Goal: Task Accomplishment & Management: Use online tool/utility

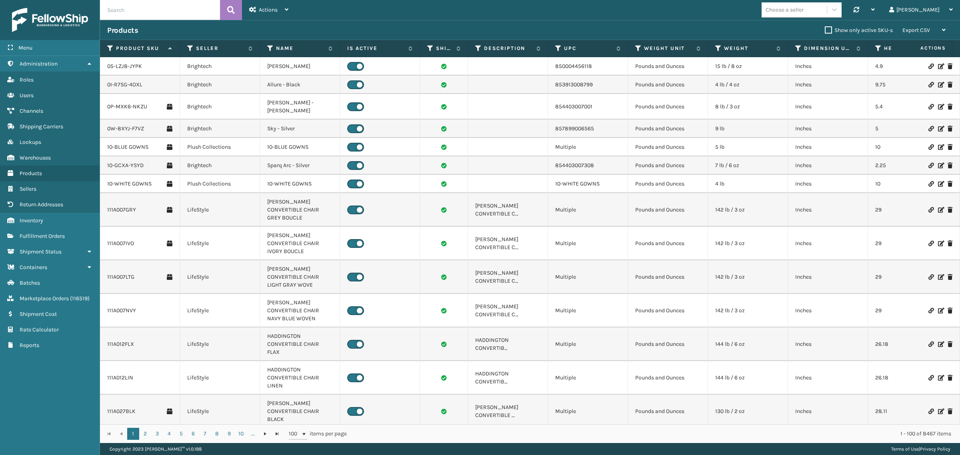
click at [149, 12] on input "text" at bounding box center [160, 10] width 120 height 20
paste input "BUN-K-20146-00"
type input "BUN-K-20146-00"
click at [229, 9] on icon at bounding box center [231, 10] width 8 height 12
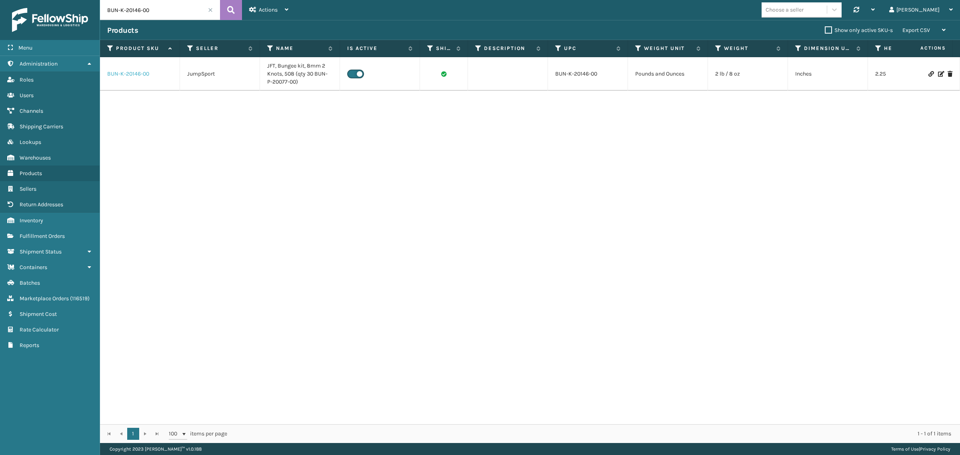
click at [132, 73] on link "BUN-K-20146-00" at bounding box center [128, 74] width 42 height 8
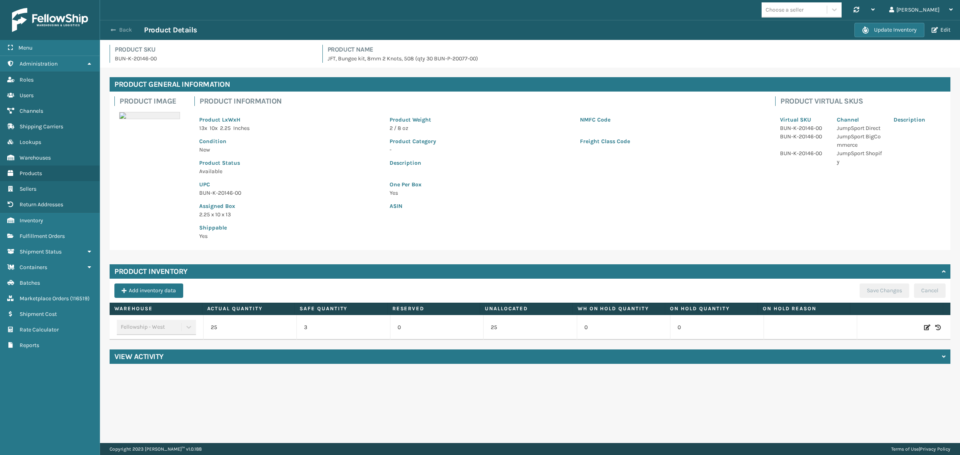
click at [125, 31] on button "Back" at bounding box center [125, 29] width 37 height 7
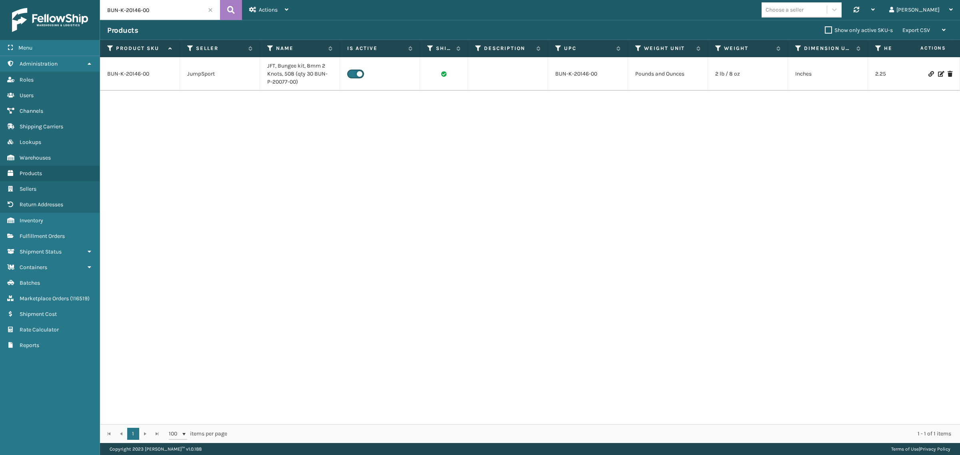
click at [158, 12] on input "BUN-K-20146-00" at bounding box center [160, 10] width 120 height 20
paste input "442"
type input "BUN-K-20442-00"
click at [229, 9] on icon at bounding box center [231, 10] width 8 height 12
click at [130, 75] on link "BUN-K-20442-00" at bounding box center [128, 74] width 43 height 8
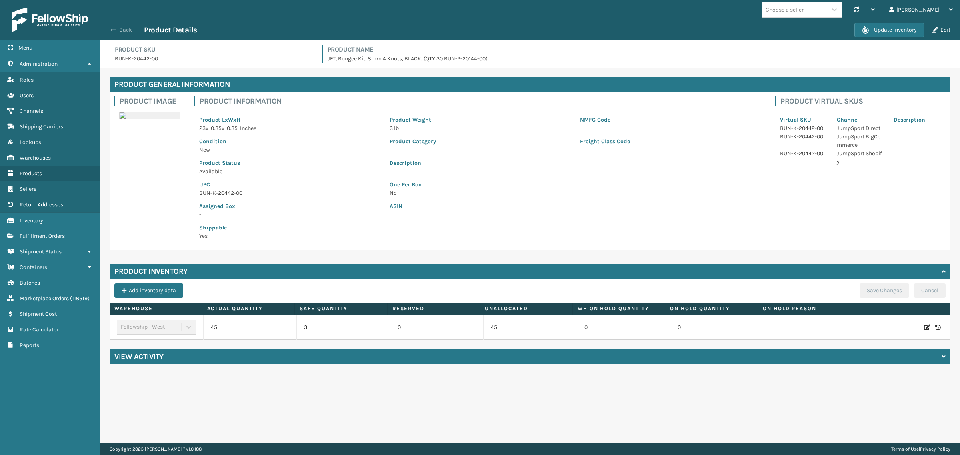
click at [123, 29] on button "Back" at bounding box center [125, 29] width 37 height 7
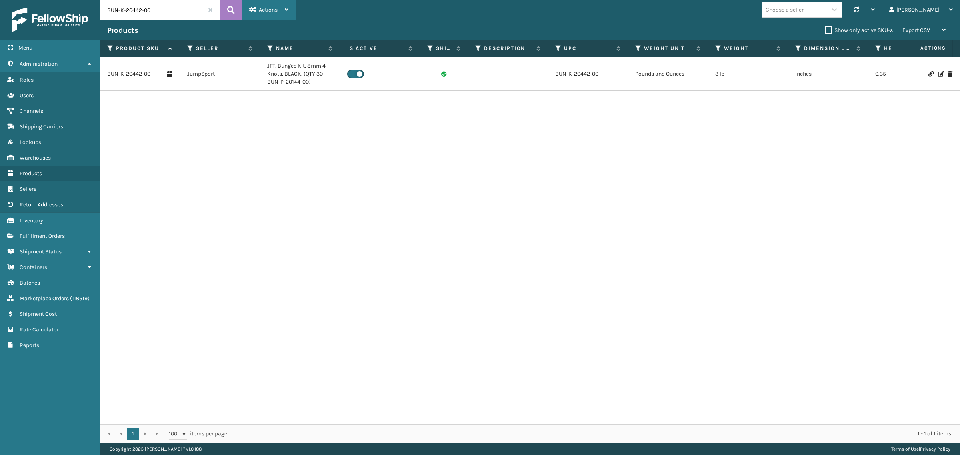
click at [267, 4] on div "Actions" at bounding box center [268, 10] width 39 height 20
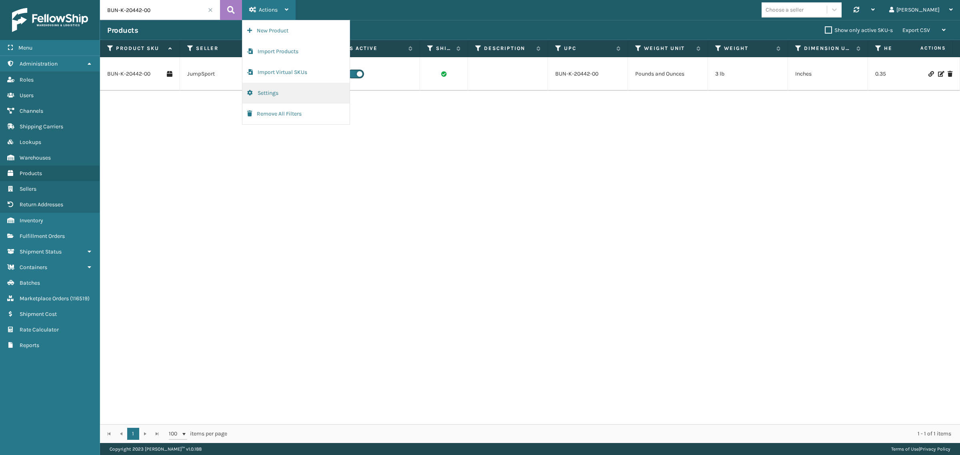
click at [269, 90] on button "Settings" at bounding box center [296, 93] width 107 height 21
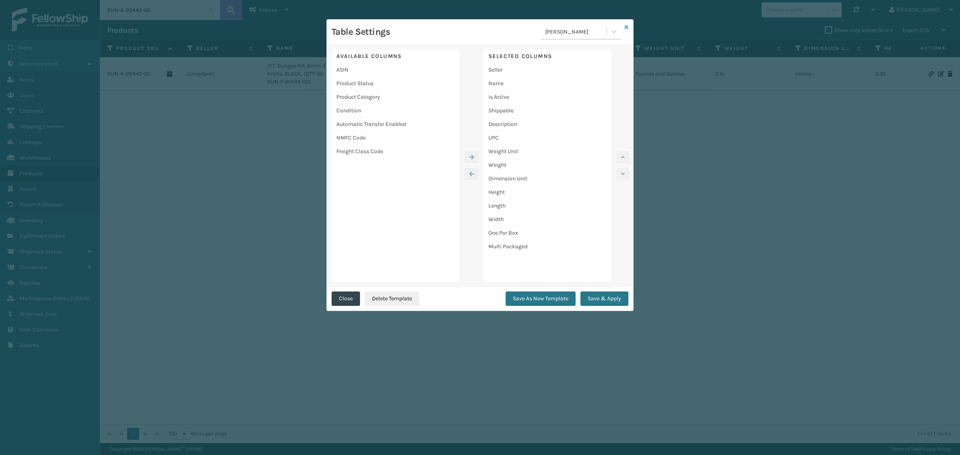
click at [626, 26] on icon at bounding box center [627, 27] width 4 height 6
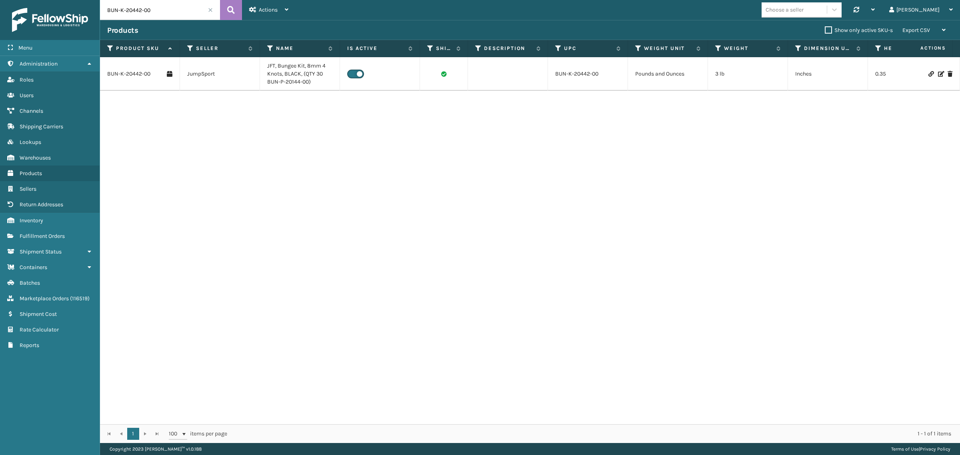
click at [211, 9] on span at bounding box center [210, 10] width 5 height 5
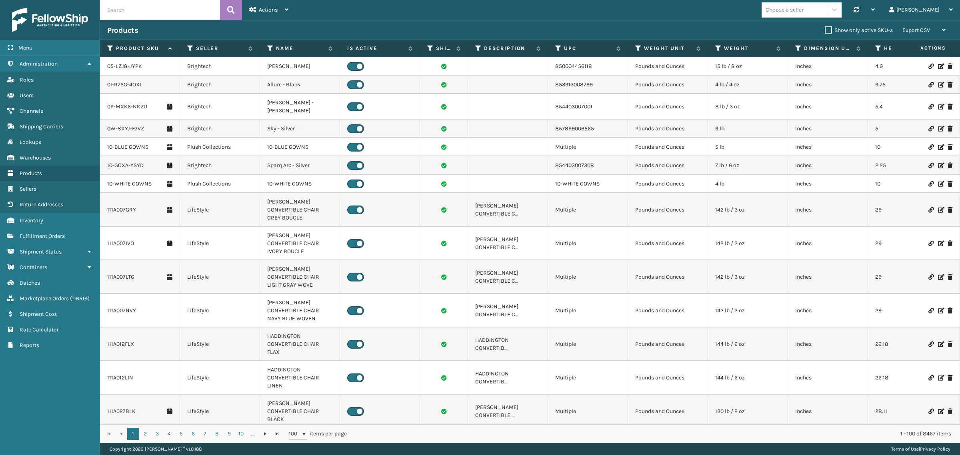
click at [88, 62] on icon at bounding box center [89, 64] width 6 height 6
click at [135, 6] on input "text" at bounding box center [160, 10] width 120 height 20
paste input "BUN-K-20146-00"
type input "BUN-K-20146-00"
click at [231, 4] on icon at bounding box center [231, 10] width 8 height 12
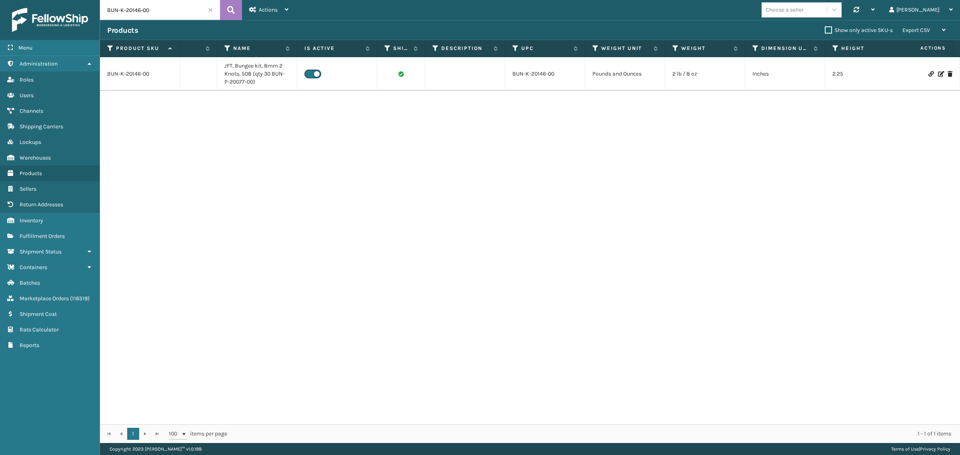
scroll to position [0, 6]
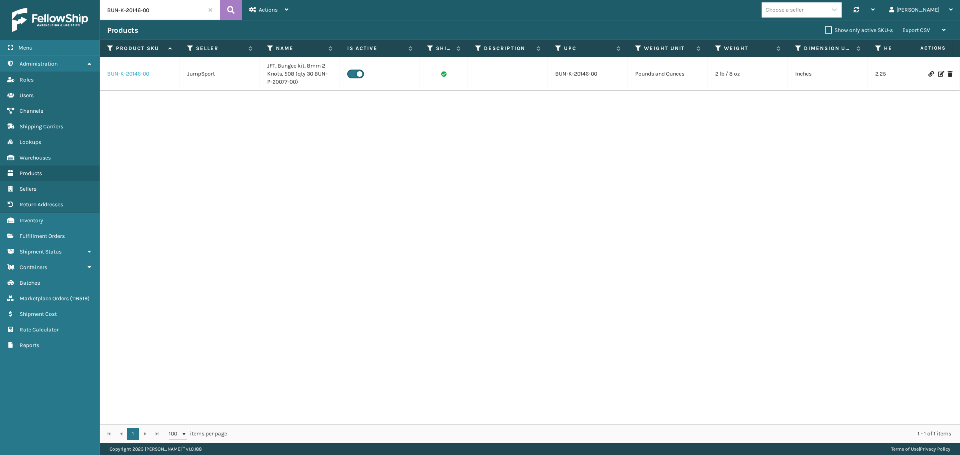
click at [134, 75] on link "BUN-K-20146-00" at bounding box center [128, 74] width 42 height 8
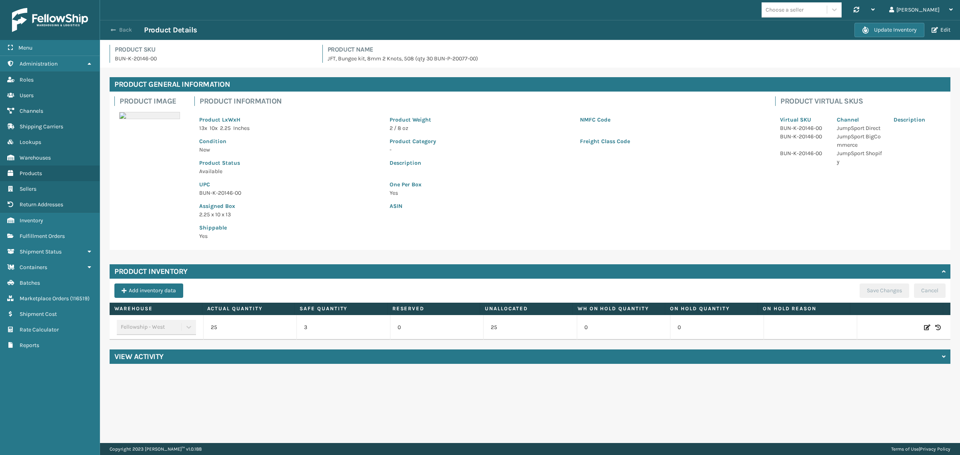
click at [124, 31] on button "Back" at bounding box center [125, 29] width 37 height 7
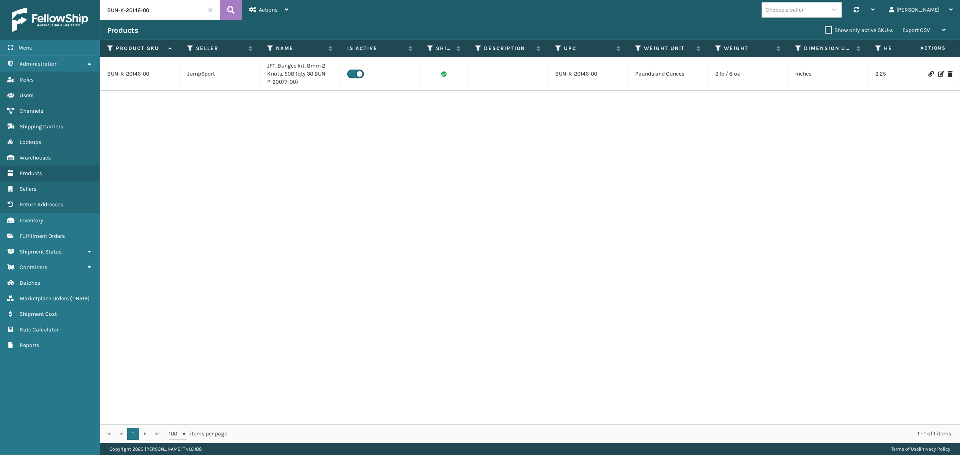
click at [160, 3] on input "BUN-K-20146-00" at bounding box center [160, 10] width 120 height 20
paste input "442"
type input "BUN-K-20442-00"
click at [227, 7] on icon at bounding box center [231, 10] width 8 height 12
click at [122, 73] on link "BUN-K-20442-00" at bounding box center [128, 74] width 43 height 8
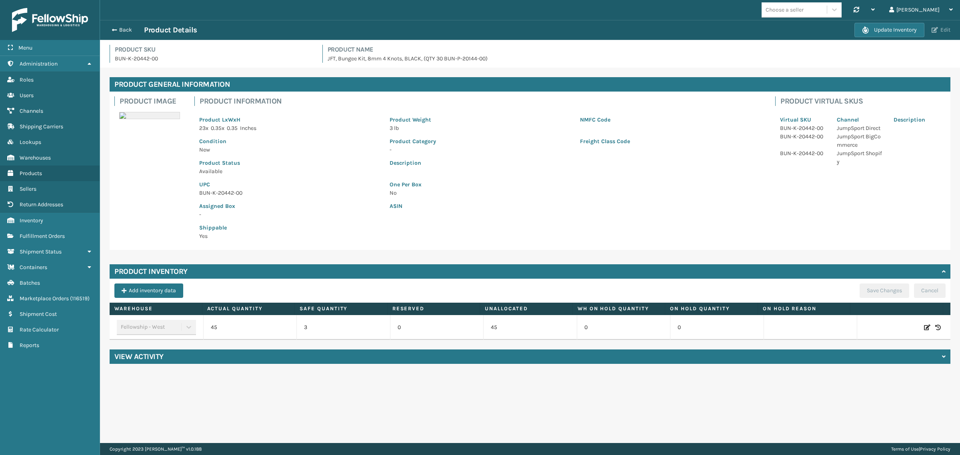
click at [946, 29] on button "Edit" at bounding box center [942, 29] width 24 height 7
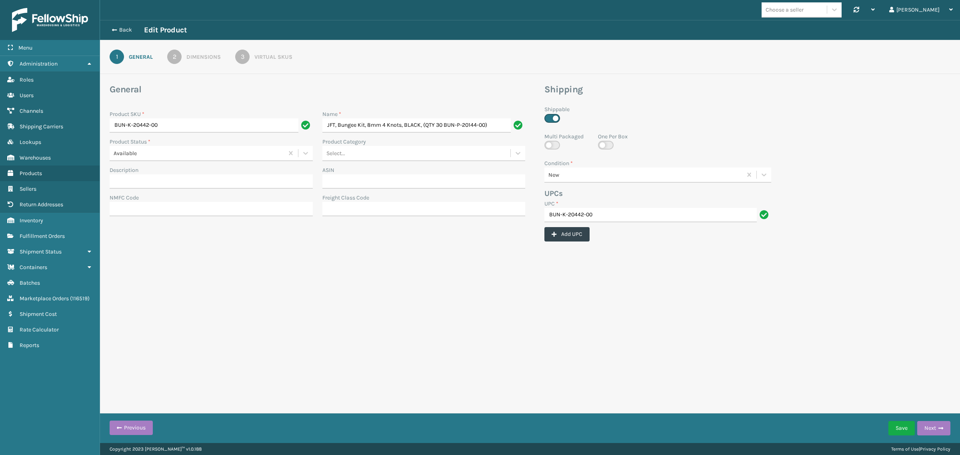
click at [605, 144] on label at bounding box center [606, 145] width 16 height 9
click at [604, 144] on input "checkbox" at bounding box center [600, 143] width 5 height 5
checkbox input "true"
click at [902, 427] on button "Save" at bounding box center [902, 428] width 26 height 14
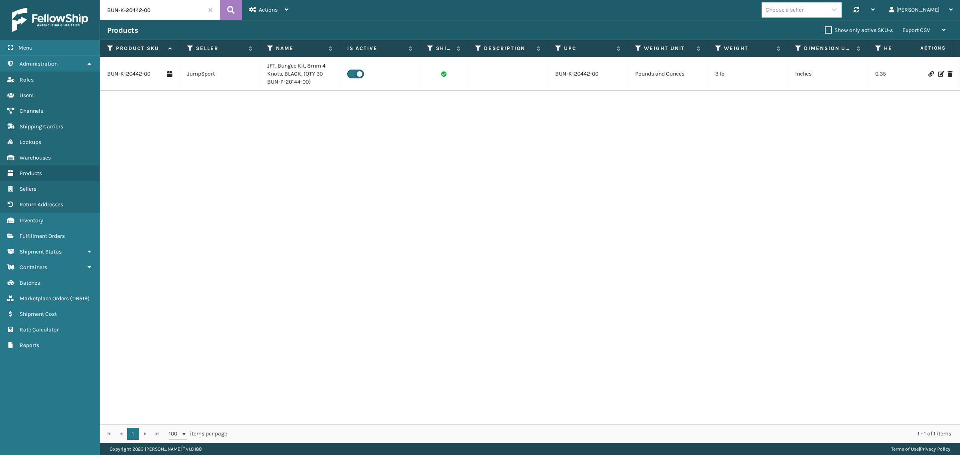
click at [164, 14] on input "BUN-K-20442-00" at bounding box center [160, 10] width 120 height 20
paste input "800"
type input "BUN-K-20800-00"
click at [225, 9] on button at bounding box center [231, 10] width 22 height 20
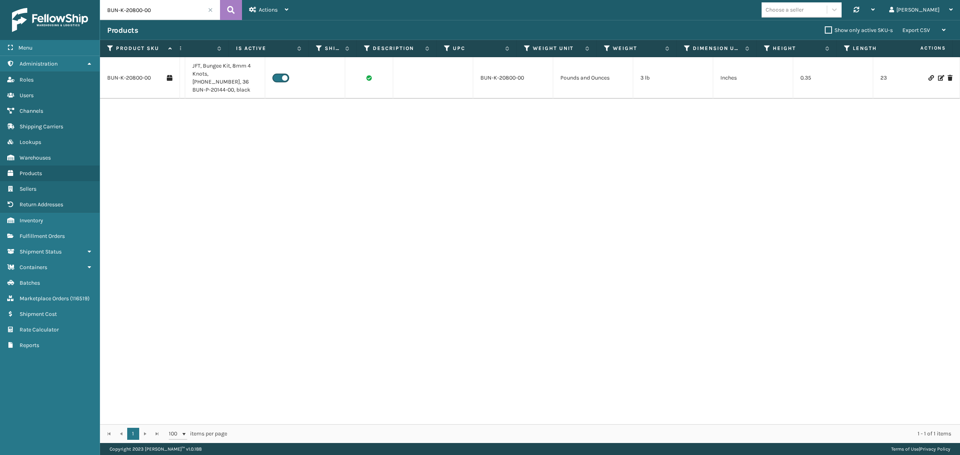
scroll to position [0, 75]
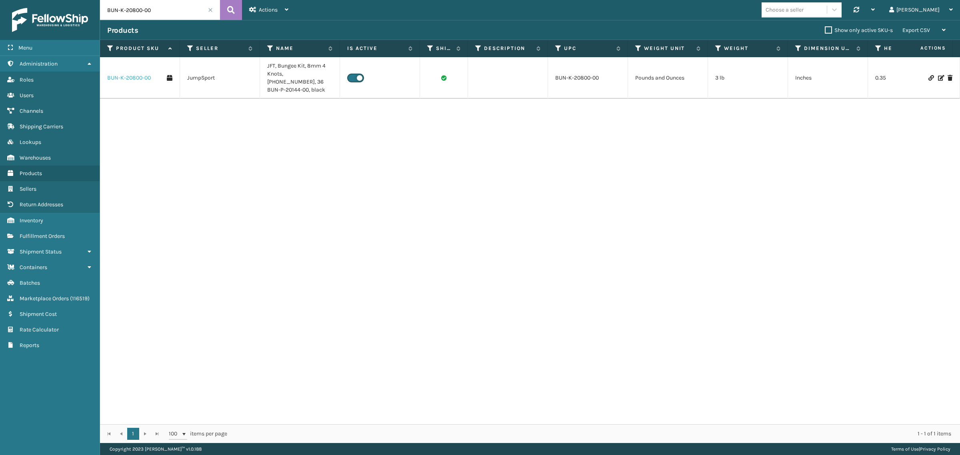
click at [129, 74] on link "BUN-K-20800-00" at bounding box center [129, 78] width 44 height 8
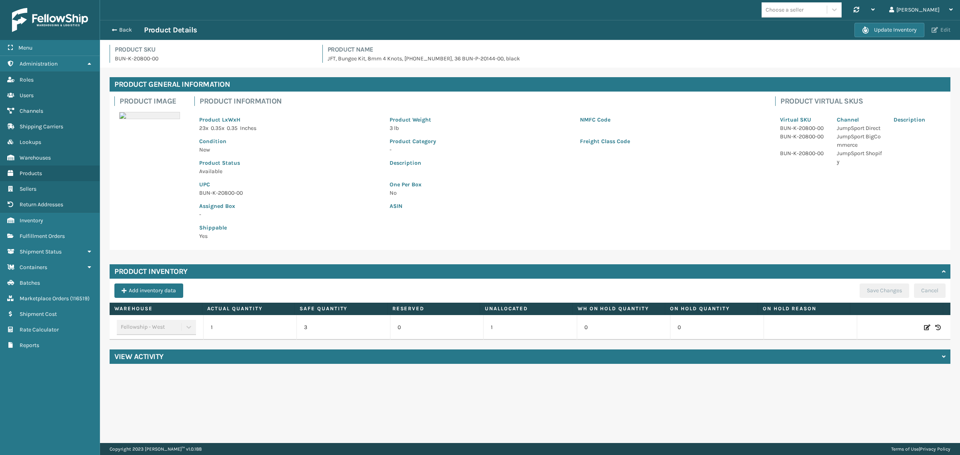
click at [939, 29] on button "Edit" at bounding box center [942, 29] width 24 height 7
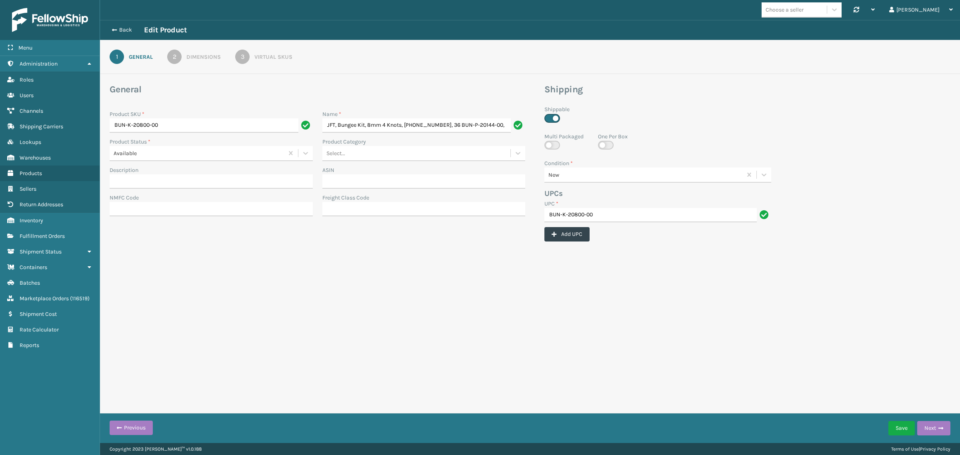
click at [608, 144] on label at bounding box center [606, 145] width 16 height 9
click at [604, 144] on input "checkbox" at bounding box center [600, 143] width 5 height 5
checkbox input "true"
click at [898, 427] on button "Save" at bounding box center [902, 428] width 26 height 14
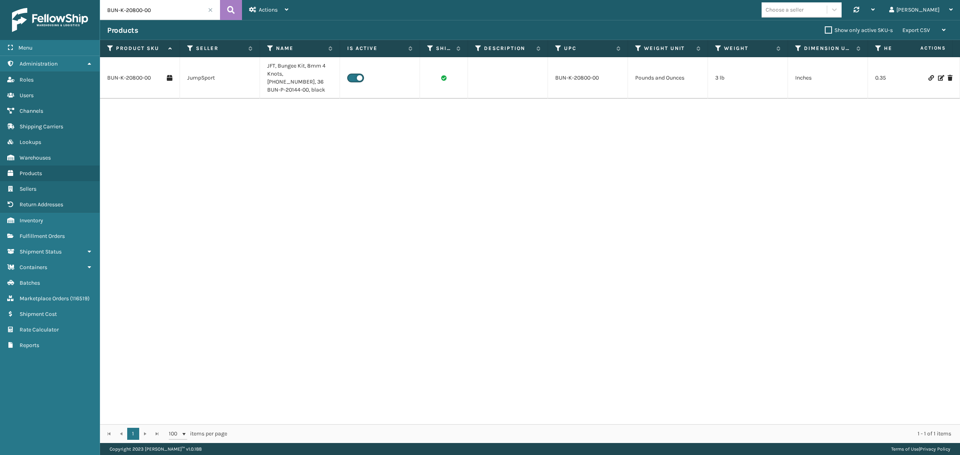
click at [177, 6] on input "BUN-K-20800-00" at bounding box center [160, 10] width 120 height 20
paste input "1022-01"
type input "BUN-K-21022-01"
click at [233, 9] on icon at bounding box center [231, 10] width 8 height 12
click at [121, 75] on link "BUN-K-21022-01" at bounding box center [127, 74] width 41 height 8
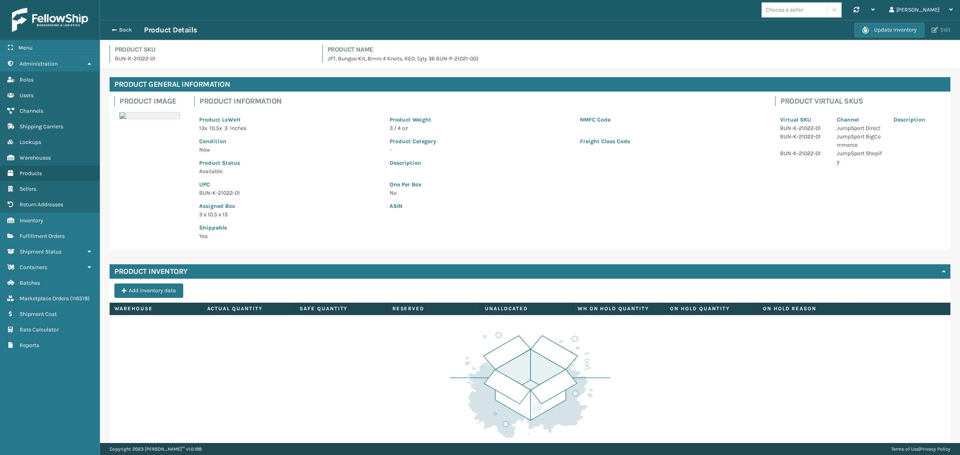
click at [942, 27] on button "Edit" at bounding box center [942, 29] width 24 height 7
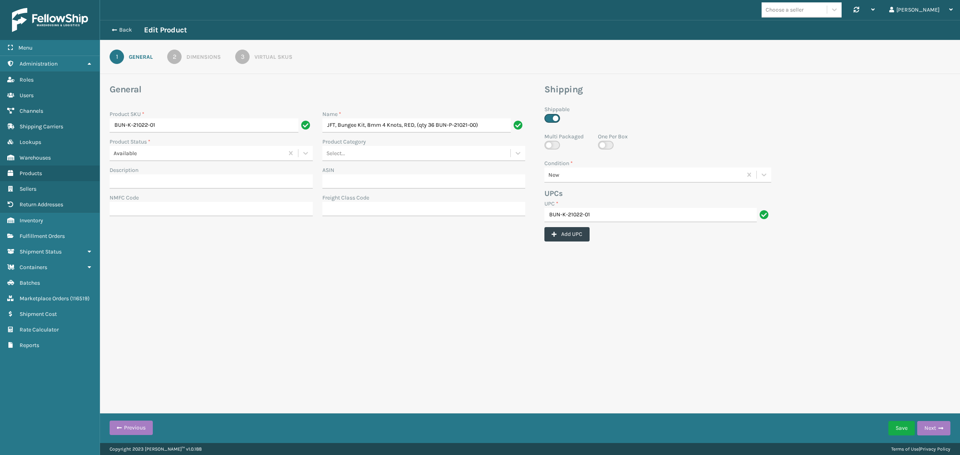
click at [239, 57] on div "3" at bounding box center [242, 57] width 14 height 14
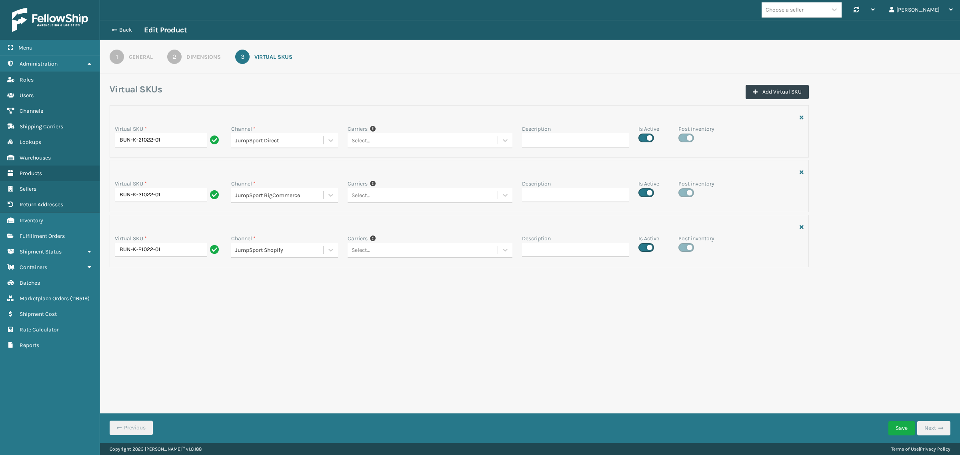
click at [118, 58] on div "1" at bounding box center [117, 57] width 14 height 14
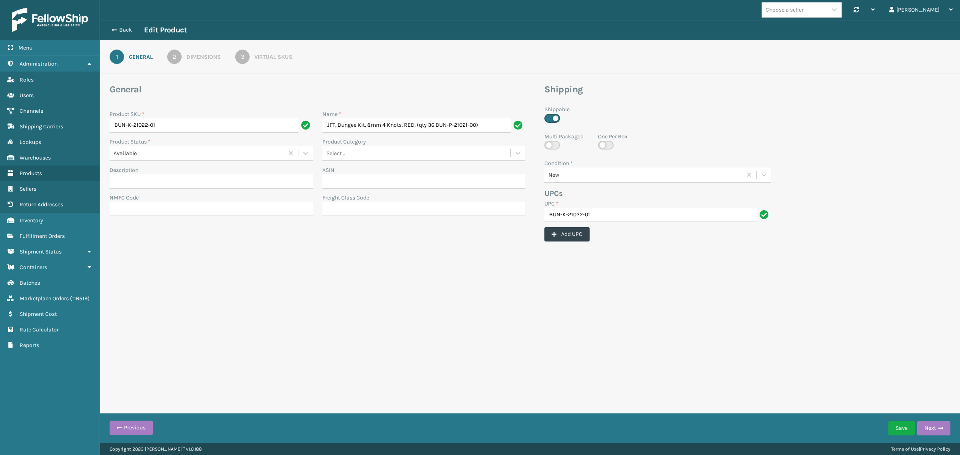
click at [607, 145] on label at bounding box center [606, 145] width 16 height 9
click at [604, 145] on input "checkbox" at bounding box center [600, 143] width 5 height 5
checkbox input "true"
click at [895, 425] on button "Save" at bounding box center [902, 428] width 26 height 14
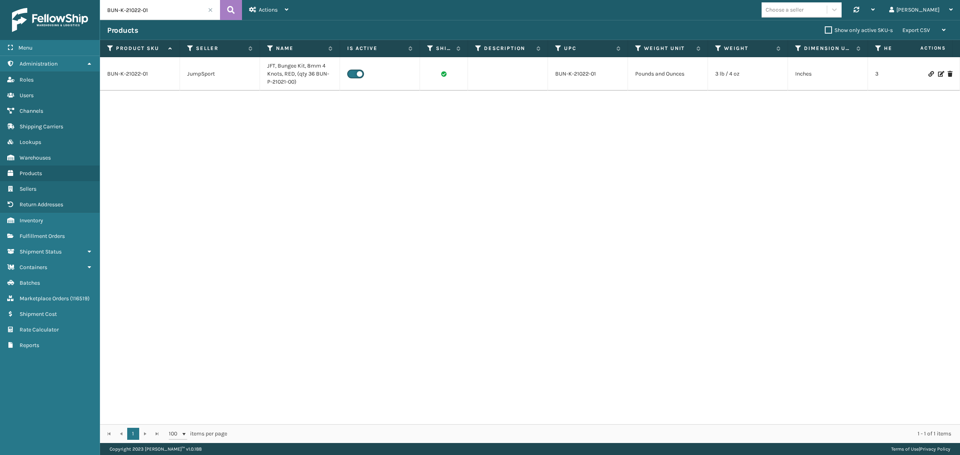
click at [161, 11] on input "BUN-K-21022-01" at bounding box center [160, 10] width 120 height 20
paste input "341-00"
type input "BUN-K-21341-00"
click at [229, 10] on icon at bounding box center [231, 10] width 8 height 12
click at [133, 73] on link "BUN-K-21341-00" at bounding box center [127, 74] width 41 height 8
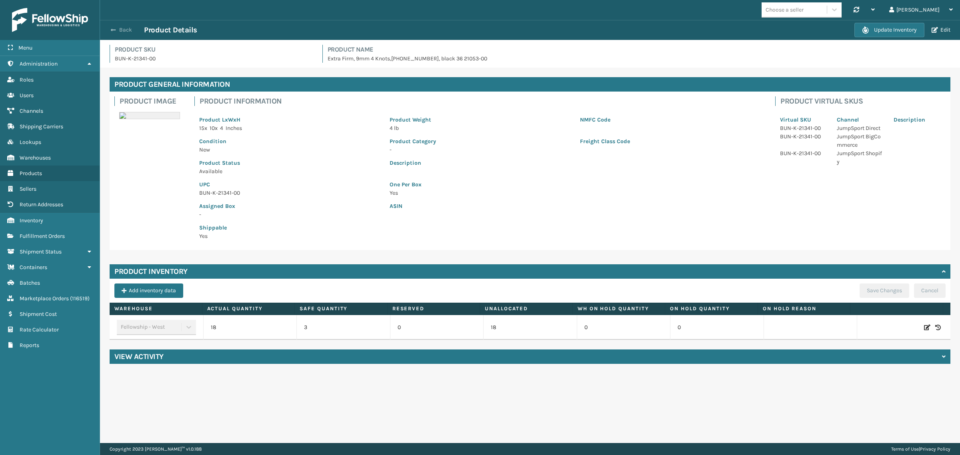
click at [117, 27] on button "Back" at bounding box center [125, 29] width 37 height 7
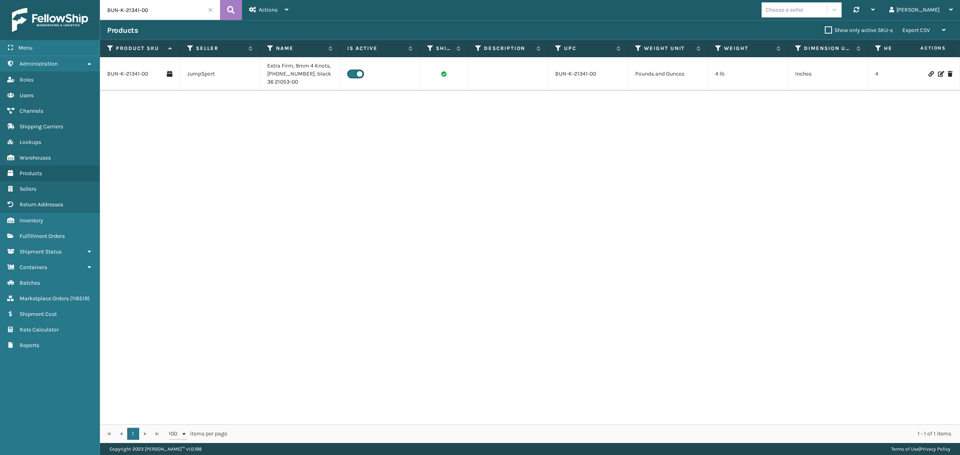
click at [160, 11] on input "BUN-K-21341-00" at bounding box center [160, 10] width 120 height 20
paste input "2004"
type input "BUN-K-22004-00"
click at [231, 10] on icon at bounding box center [231, 10] width 8 height 12
click at [132, 74] on link "BUN-K-22004-00" at bounding box center [128, 74] width 43 height 8
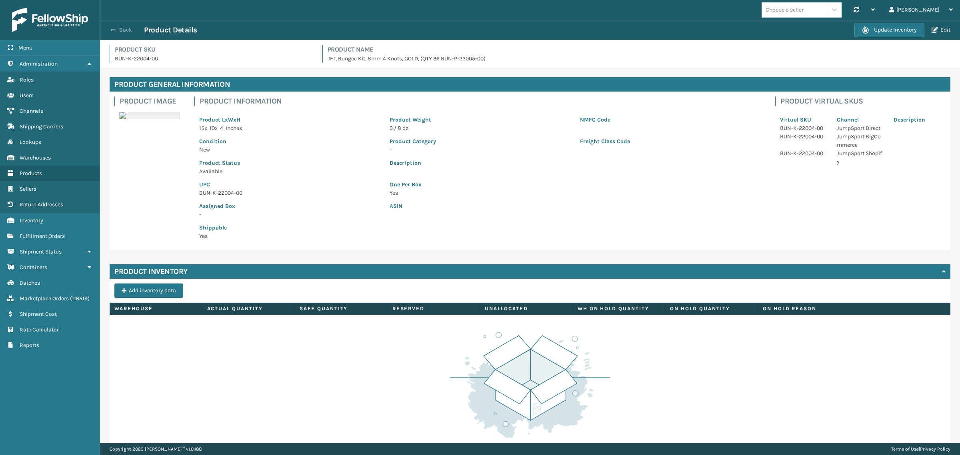
click at [113, 28] on span "button" at bounding box center [113, 30] width 5 height 6
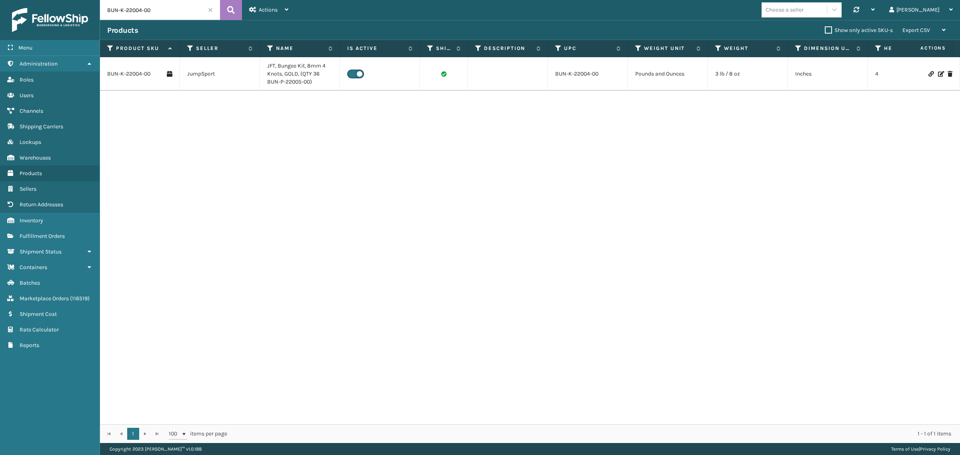
click at [164, 11] on input "BUN-K-22004-00" at bounding box center [160, 10] width 120 height 20
paste input "1"
type input "BUN-K-22014-00"
click at [227, 8] on button at bounding box center [231, 10] width 22 height 20
click at [139, 72] on link "BUN-K-22014-00" at bounding box center [128, 74] width 42 height 8
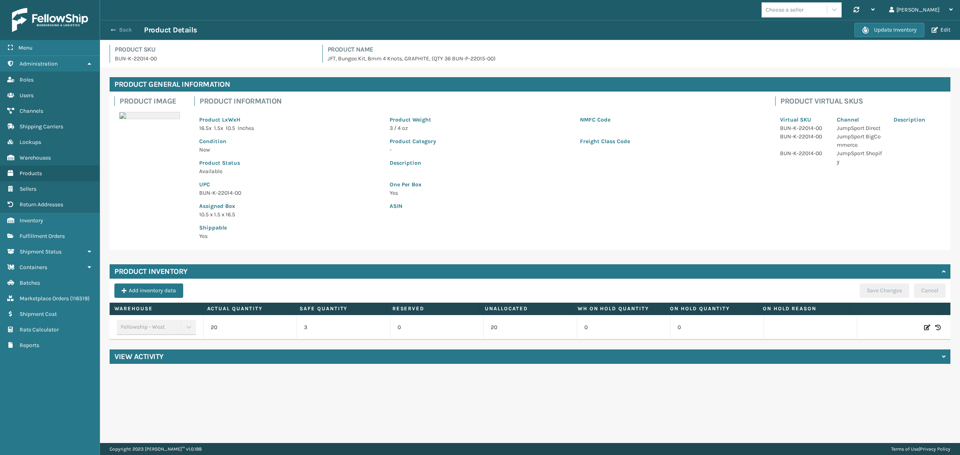
click at [123, 30] on button "Back" at bounding box center [125, 29] width 37 height 7
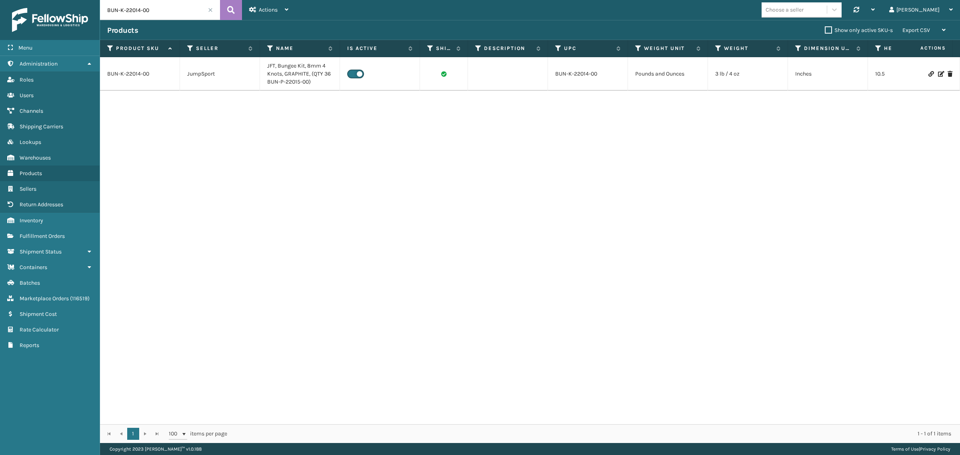
click at [156, 10] on input "BUN-K-22014-00" at bounding box center [160, 10] width 120 height 20
paste input "3"
type input "BUN-K-22034-00"
click at [233, 7] on icon at bounding box center [231, 10] width 8 height 12
click at [142, 75] on link "BUN-K-22034-00" at bounding box center [128, 74] width 43 height 8
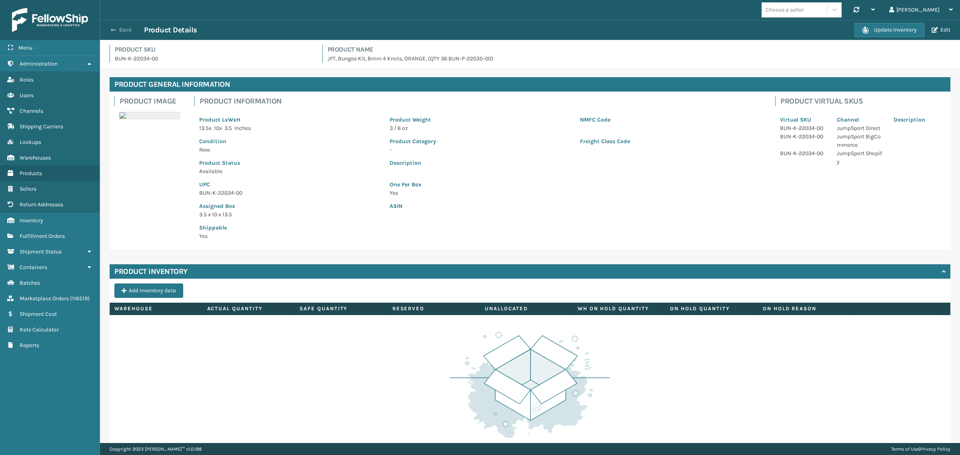
click at [118, 28] on button "Back" at bounding box center [125, 29] width 37 height 7
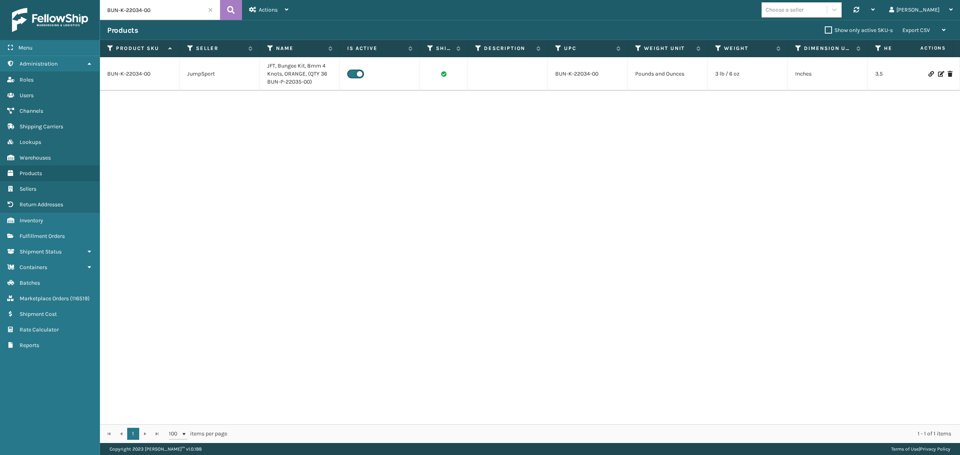
click at [161, 7] on input "BUN-K-22034-00" at bounding box center [160, 10] width 120 height 20
paste input "101"
type input "BUN-K-22101-00"
click at [235, 7] on icon at bounding box center [231, 10] width 8 height 12
click at [128, 82] on link "BUN-K-22101-00" at bounding box center [127, 82] width 41 height 8
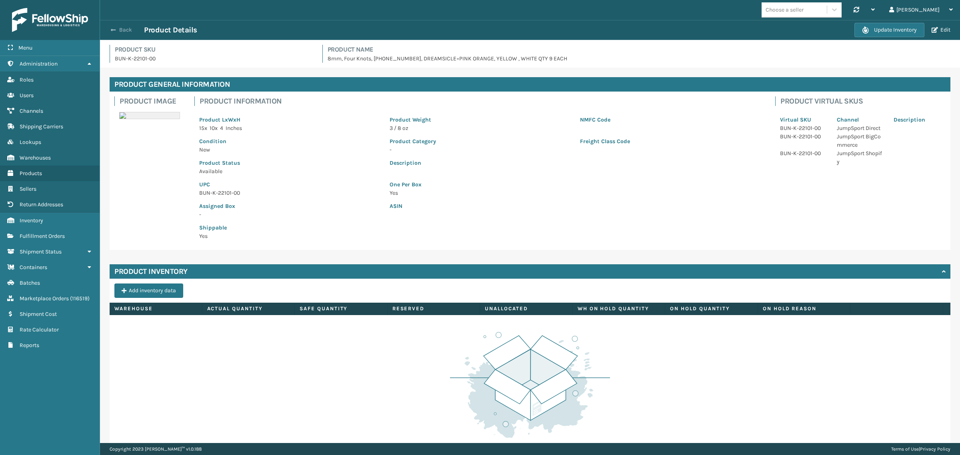
click at [122, 28] on button "Back" at bounding box center [125, 29] width 37 height 7
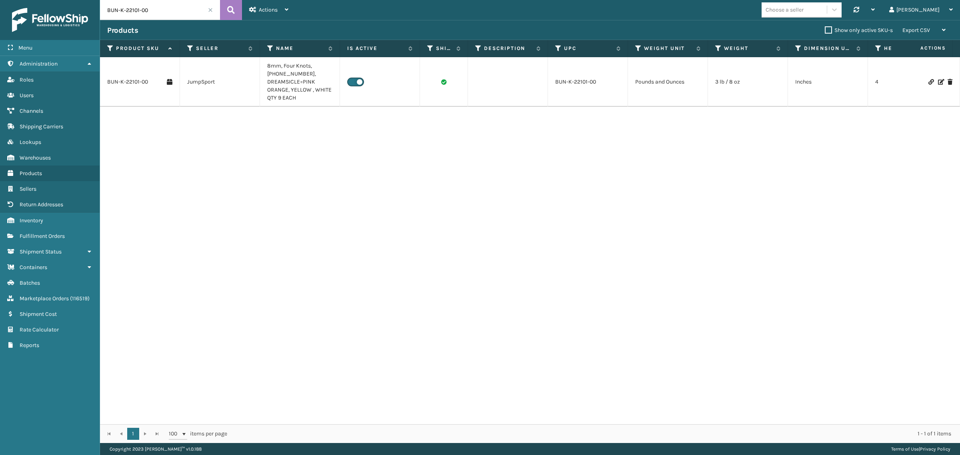
click at [167, 8] on input "BUN-K-22101-00" at bounding box center [160, 10] width 120 height 20
paste input "2"
type input "BUN-K-22102-00"
click at [231, 10] on icon at bounding box center [231, 10] width 8 height 12
click at [133, 78] on link "BUN-K-22102-00" at bounding box center [128, 82] width 42 height 8
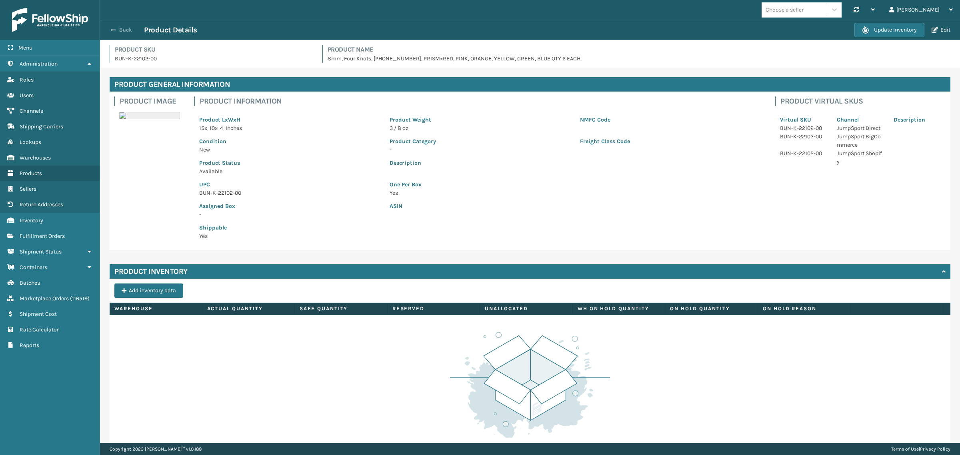
click at [119, 28] on button "Back" at bounding box center [125, 29] width 37 height 7
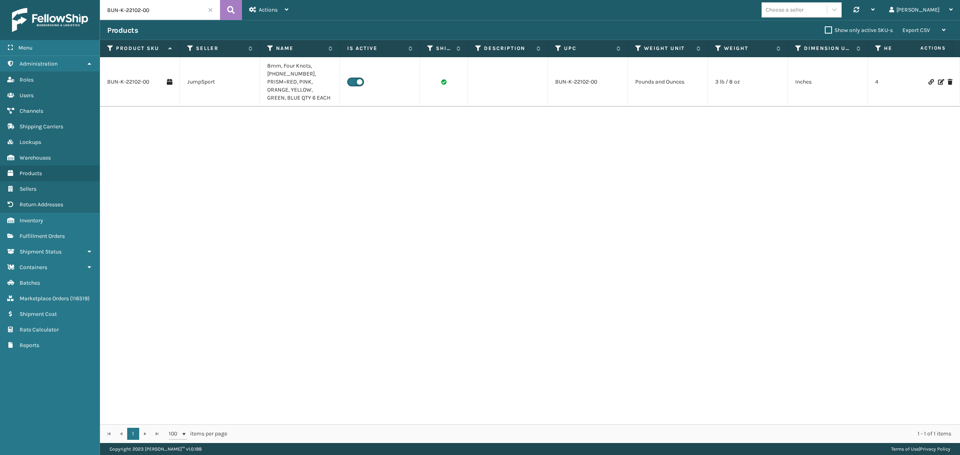
click at [174, 17] on input "BUN-K-22102-00" at bounding box center [160, 10] width 120 height 20
paste input "FOA-K-10927A"
type input "FOA-K-10927A"
click at [230, 8] on icon at bounding box center [231, 10] width 8 height 12
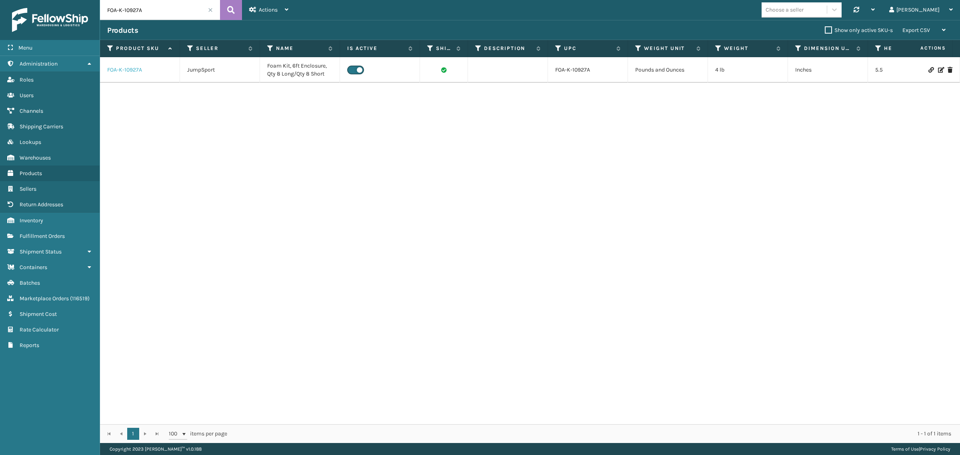
click at [124, 70] on link "FOA-K-10927A" at bounding box center [124, 70] width 35 height 8
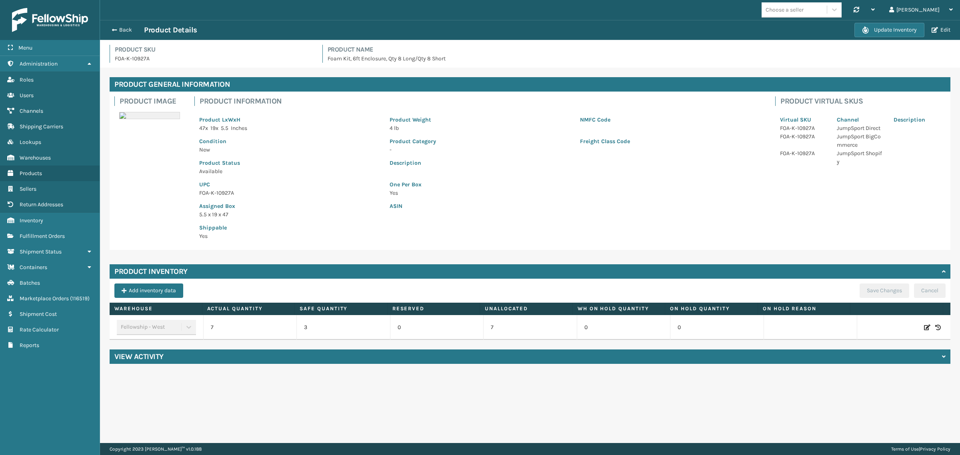
click at [124, 25] on div "Back Product Details" at bounding box center [481, 30] width 748 height 10
click at [124, 30] on button "Back" at bounding box center [125, 29] width 37 height 7
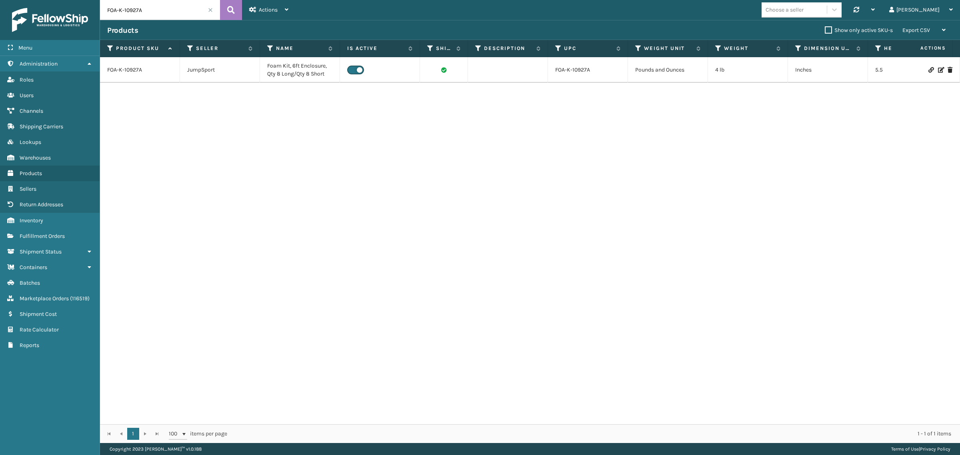
click at [162, 14] on input "FOA-K-10927A" at bounding box center [160, 10] width 120 height 20
paste input "8"
type input "FOA-K-10928A"
click at [231, 8] on icon at bounding box center [231, 10] width 8 height 12
click at [126, 70] on link "FOA-K-10928A" at bounding box center [125, 70] width 36 height 8
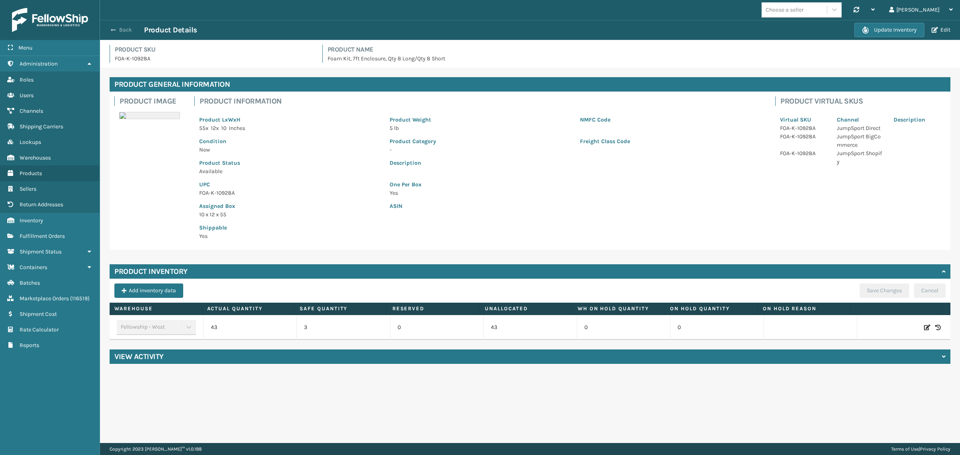
click at [117, 29] on button "Back" at bounding box center [125, 29] width 37 height 7
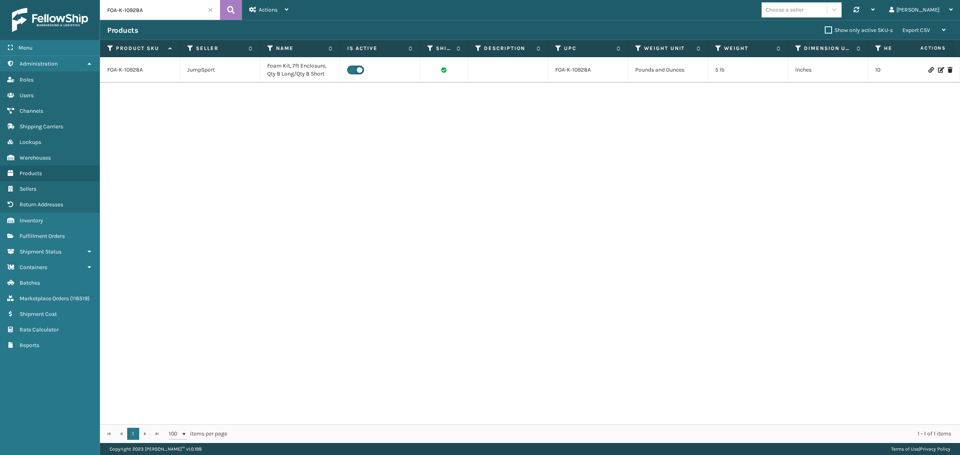
click at [170, 10] on input "FOA-K-10928A" at bounding box center [160, 10] width 120 height 20
paste input "MAT-A-11665-14"
click at [231, 9] on icon at bounding box center [231, 10] width 8 height 12
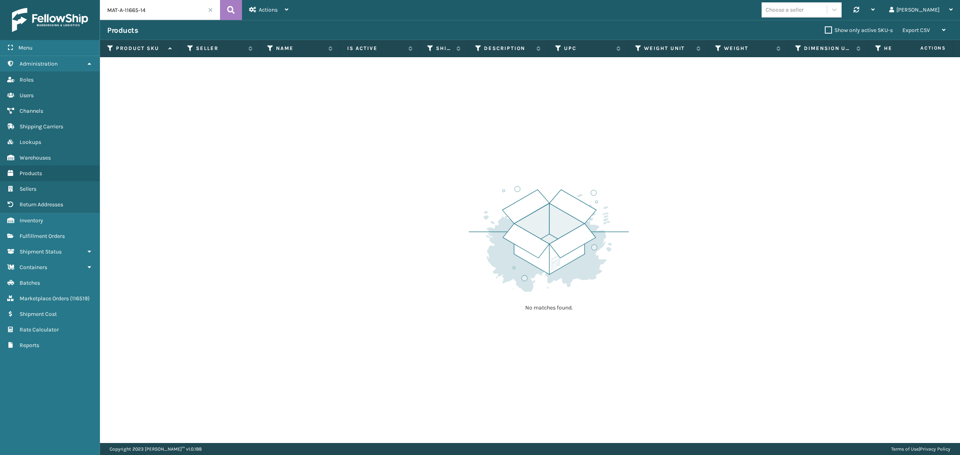
click at [168, 6] on input "MAT-A-11665-14" at bounding box center [160, 10] width 120 height 20
click at [108, 9] on input "MAT-A-11665-14" at bounding box center [160, 10] width 120 height 20
click at [229, 6] on icon at bounding box center [231, 10] width 8 height 12
click at [172, 12] on input "MAT-A-11665-14" at bounding box center [160, 10] width 120 height 20
paste input "5"
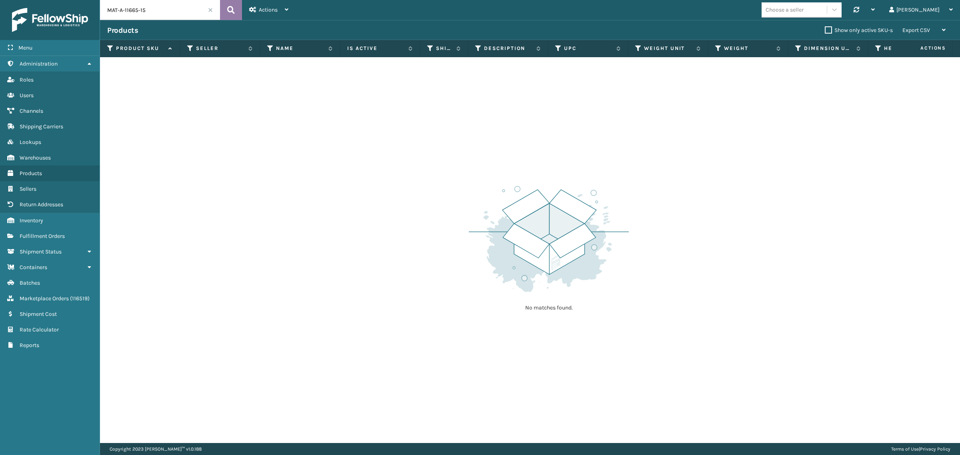
type input "MAT-A-11665-15"
click at [233, 5] on icon at bounding box center [231, 10] width 8 height 12
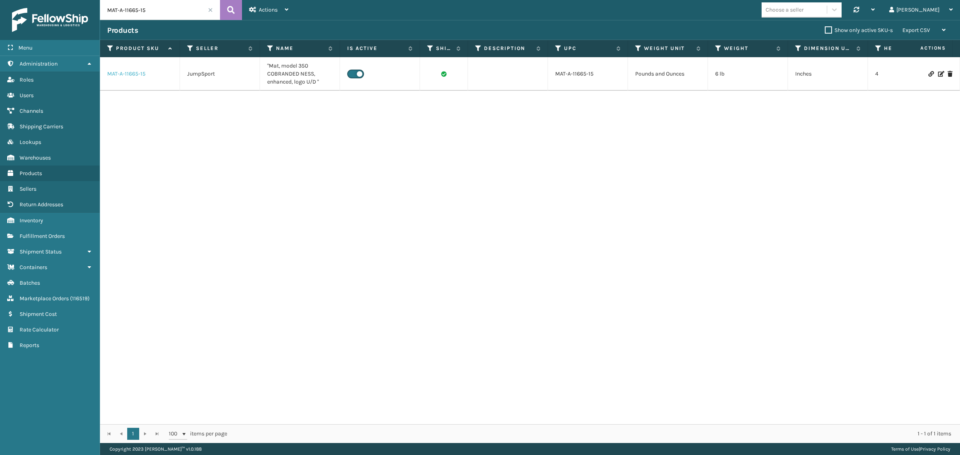
click at [132, 74] on link "MAT-A-11665-15" at bounding box center [126, 74] width 38 height 8
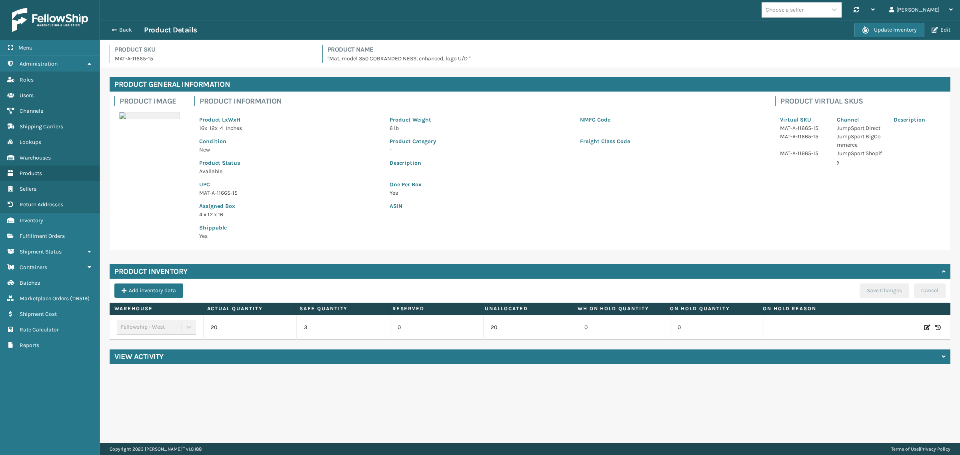
click at [121, 35] on div "Back Product Details Update Inventory Edit" at bounding box center [530, 30] width 860 height 20
click at [123, 27] on button "Back" at bounding box center [125, 29] width 37 height 7
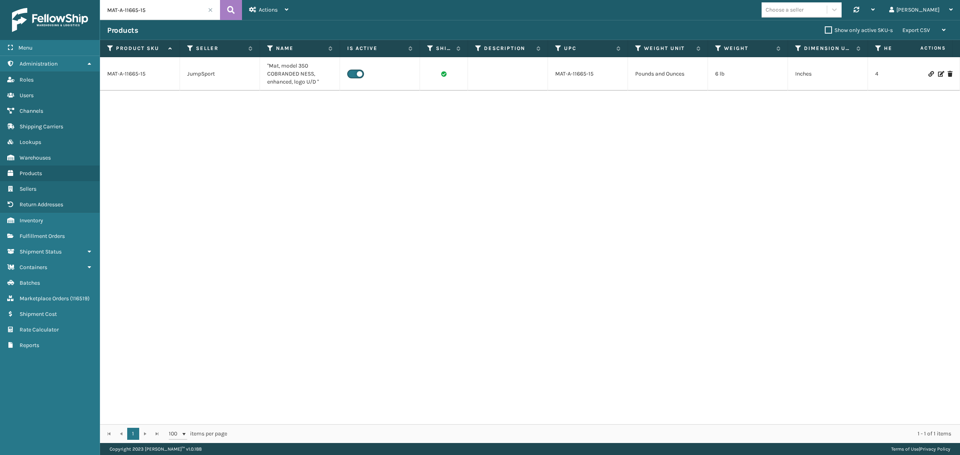
click at [146, 10] on input "MAT-A-11665-15" at bounding box center [160, 10] width 120 height 20
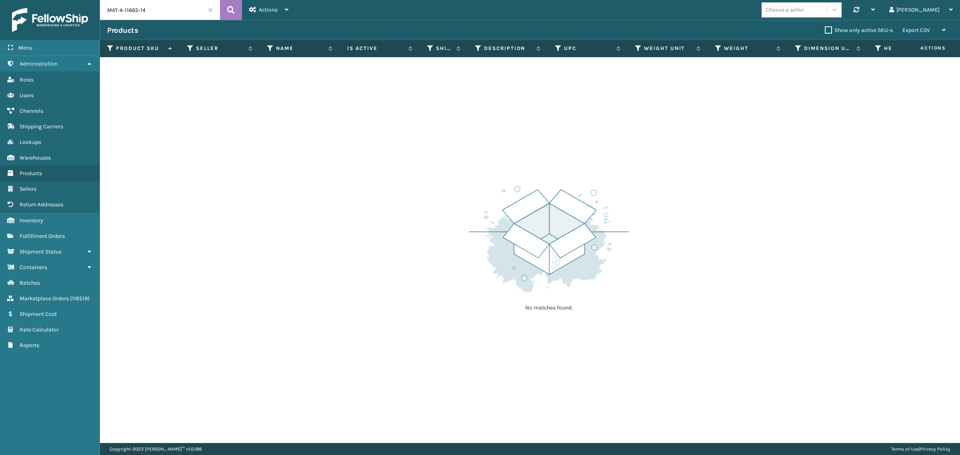
click at [166, 15] on input "MAT-A-11665-14" at bounding box center [160, 10] width 120 height 20
paste input "5"
type input "MAT-A-11665-15"
click at [235, 10] on icon at bounding box center [231, 10] width 8 height 12
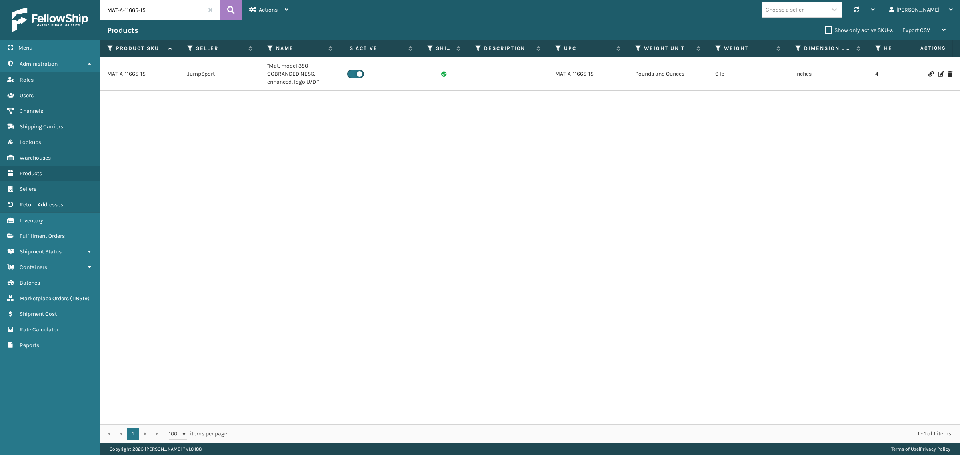
click at [155, 11] on input "MAT-A-11665-15" at bounding box center [160, 10] width 120 height 20
paste input "20059-08"
type input "MAT-A-20059-08"
click at [228, 13] on icon at bounding box center [231, 10] width 8 height 12
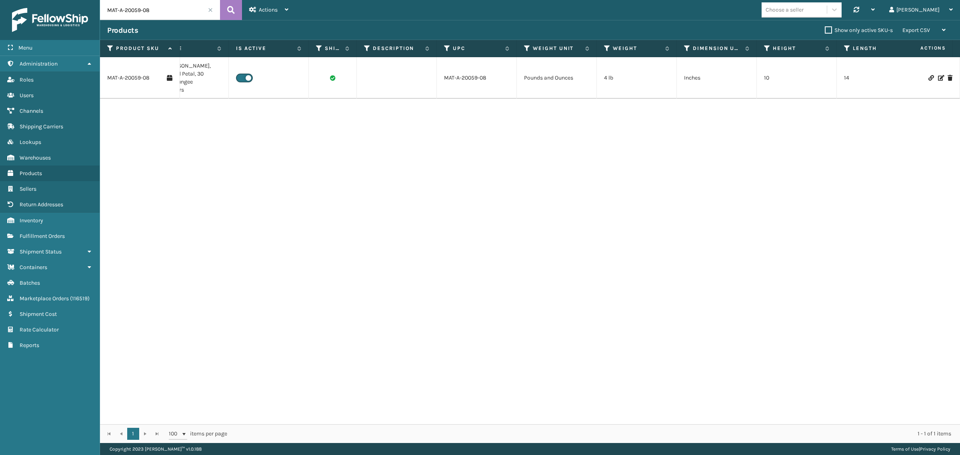
scroll to position [0, 85]
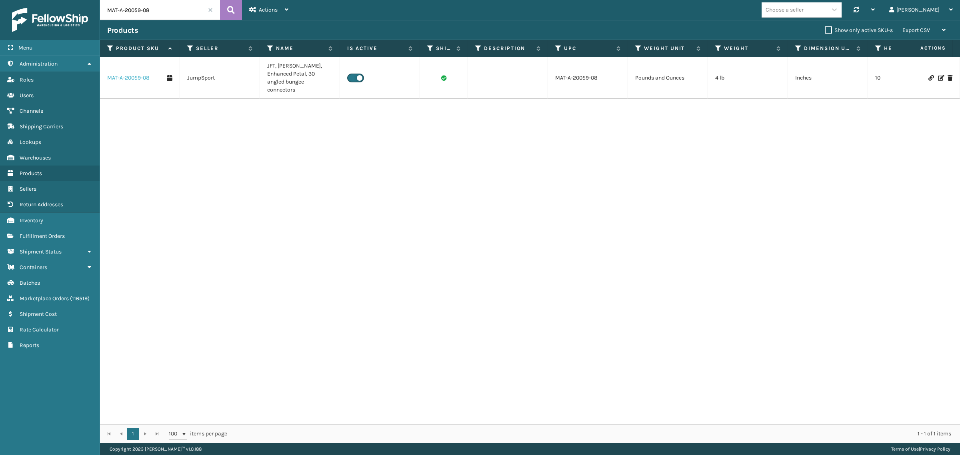
click at [136, 74] on link "MAT-A-20059-08" at bounding box center [128, 78] width 42 height 8
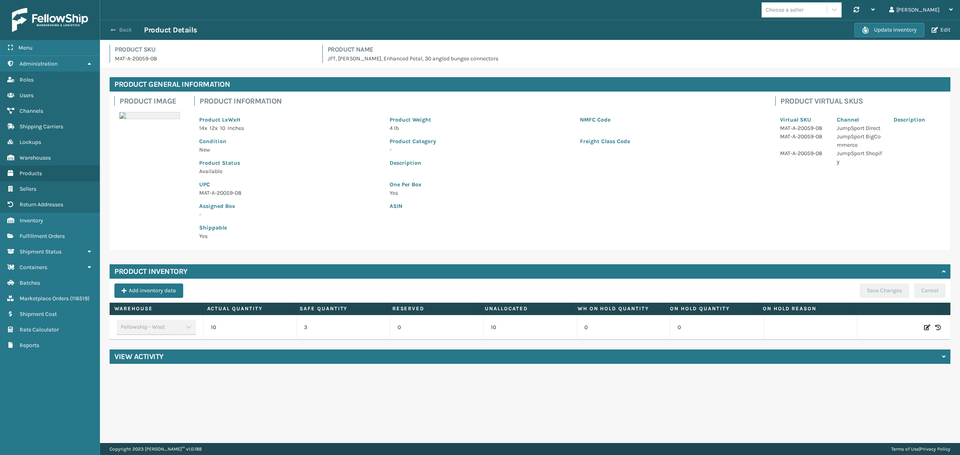
click at [119, 28] on button "Back" at bounding box center [125, 29] width 37 height 7
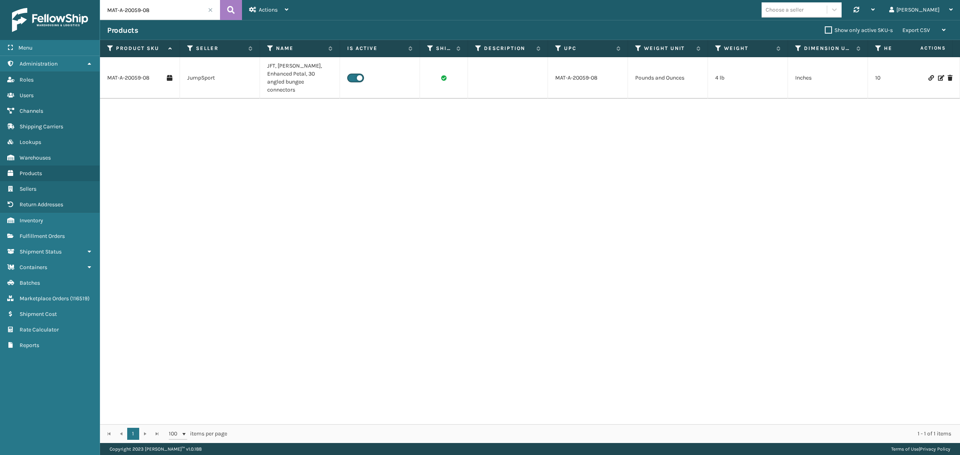
click at [169, 15] on input "MAT-A-20059-08" at bounding box center [160, 10] width 120 height 20
paste input "606-15"
click at [231, 7] on icon at bounding box center [231, 10] width 8 height 12
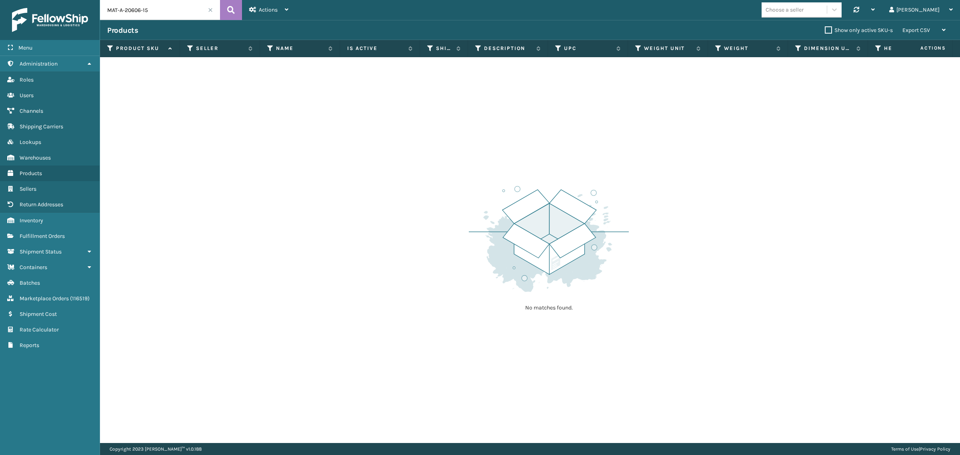
click at [163, 10] on input "MAT-A-20606-15" at bounding box center [160, 10] width 120 height 20
paste input "746-17"
click at [233, 8] on icon at bounding box center [231, 10] width 8 height 12
click at [164, 7] on input "MAT-A-20746-17" at bounding box center [160, 10] width 120 height 20
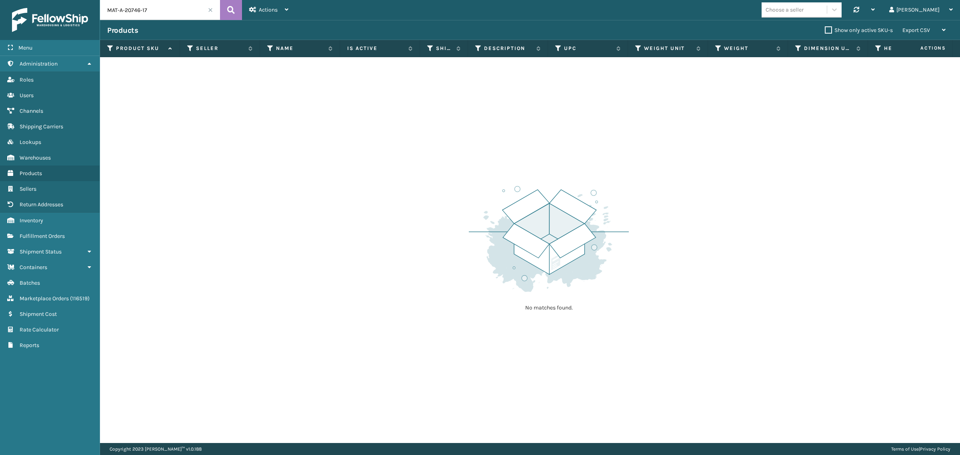
click at [164, 7] on input "MAT-A-20746-17" at bounding box center [160, 10] width 120 height 20
paste input "53-08"
type input "MAT-A-20753-08"
click at [232, 14] on icon at bounding box center [231, 10] width 8 height 12
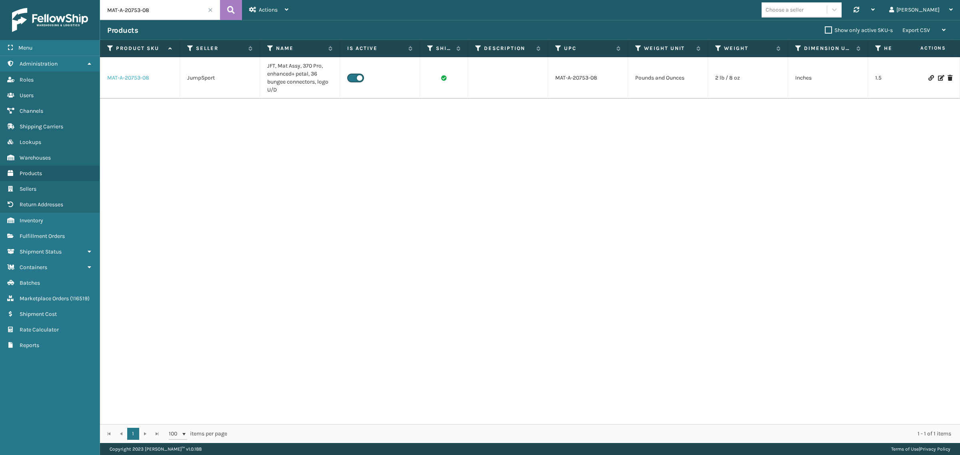
click at [140, 79] on link "MAT-A-20753-08" at bounding box center [128, 78] width 42 height 8
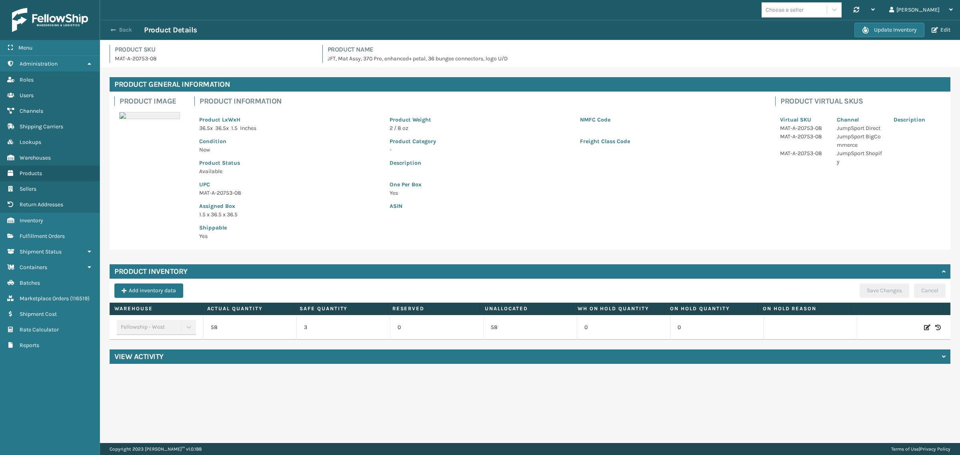
click at [119, 30] on button "Back" at bounding box center [125, 29] width 37 height 7
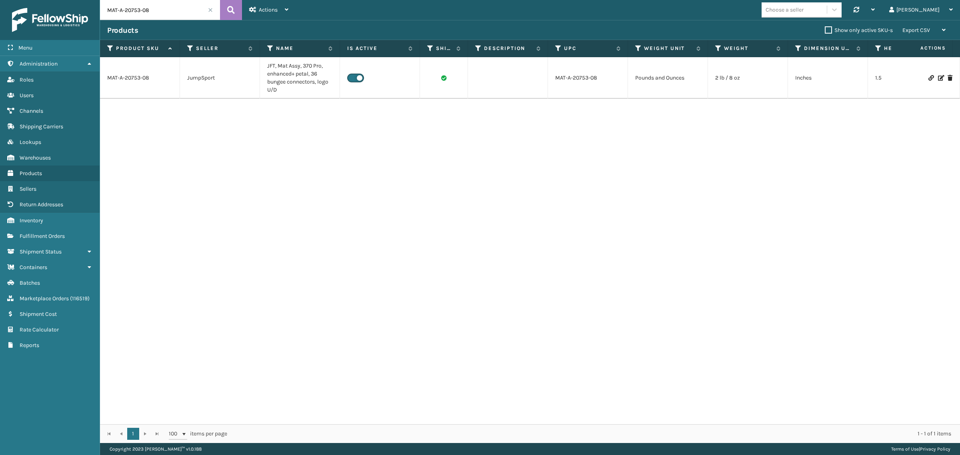
click at [179, 7] on input "MAT-A-20753-08" at bounding box center [160, 10] width 120 height 20
paste input "9"
type input "MAT-A-20753-09"
click at [233, 7] on icon at bounding box center [231, 10] width 8 height 12
click at [133, 78] on link "MAT-A-20753-09" at bounding box center [128, 78] width 42 height 8
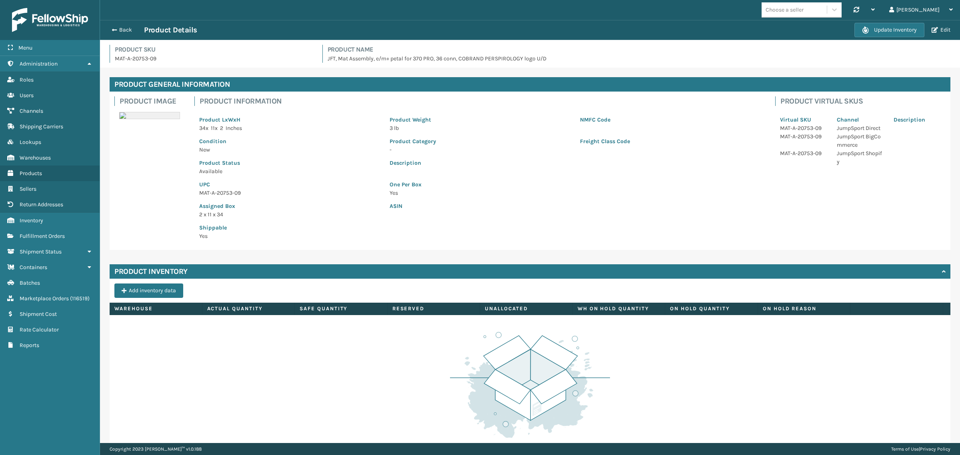
click at [123, 34] on div "Back Product Details" at bounding box center [481, 30] width 748 height 10
click at [123, 30] on button "Back" at bounding box center [125, 29] width 37 height 7
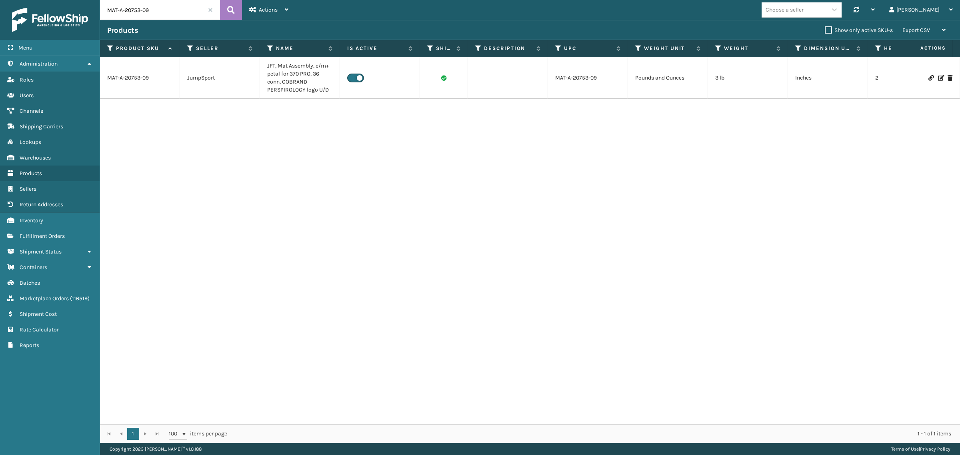
click at [169, 12] on input "MAT-A-20753-09" at bounding box center [160, 10] width 120 height 20
paste input "67-10"
type input "MAT-A-20767-10"
click at [235, 9] on button at bounding box center [231, 10] width 22 height 20
click at [139, 72] on link "MAT-A-20767-10" at bounding box center [127, 70] width 40 height 8
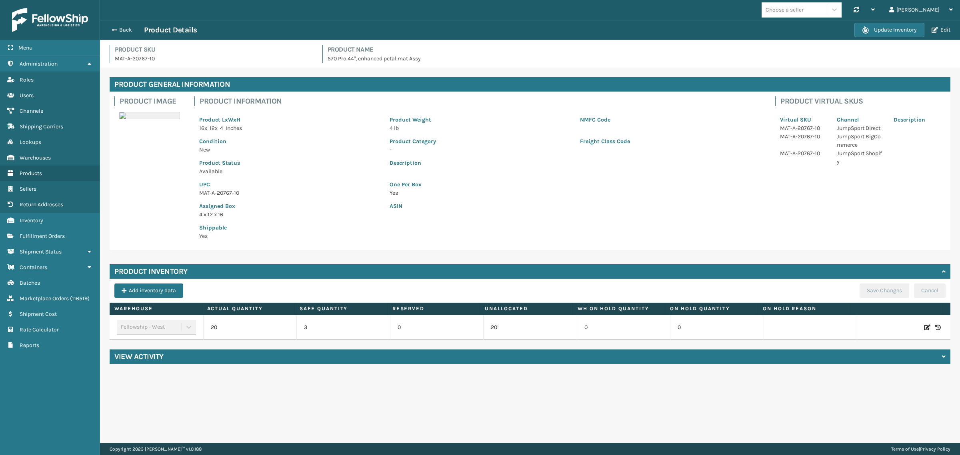
click at [265, 356] on div "View Activity" at bounding box center [530, 357] width 841 height 14
click at [124, 26] on button "Back" at bounding box center [125, 29] width 37 height 7
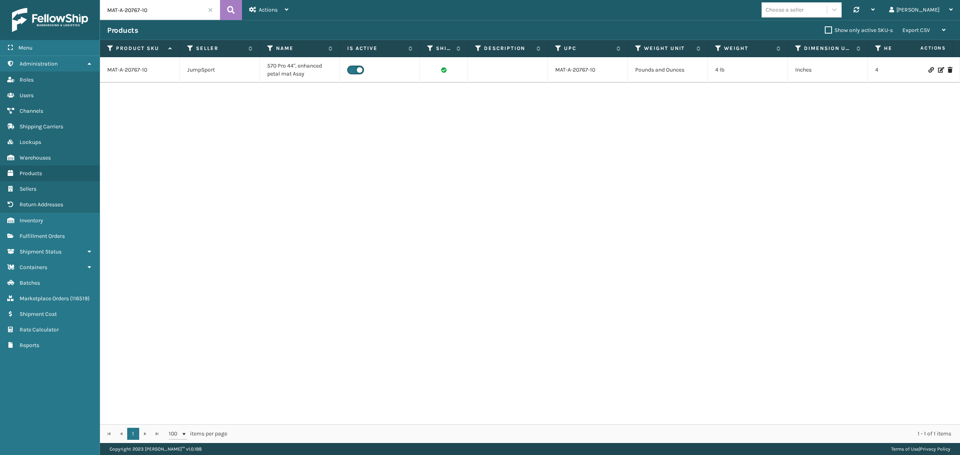
click at [160, 12] on input "MAT-A-20767-10" at bounding box center [160, 10] width 120 height 20
paste input "2023-03"
click at [228, 9] on icon at bounding box center [231, 10] width 8 height 12
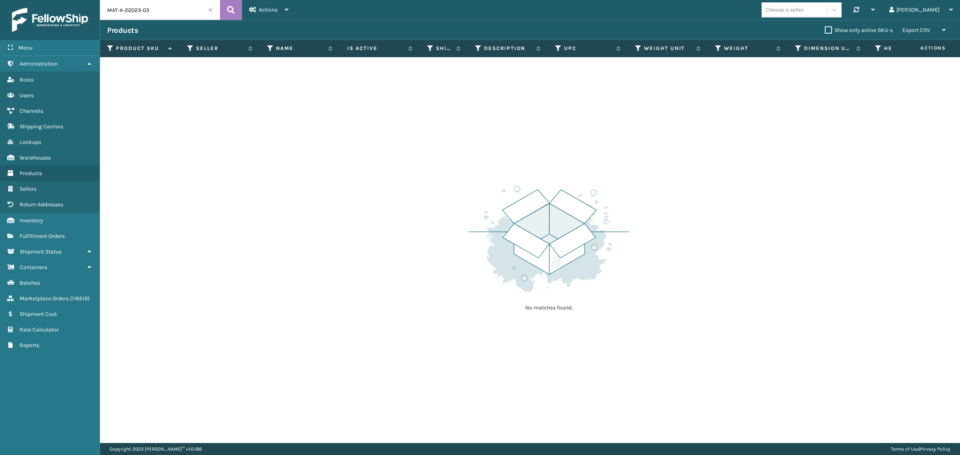
click at [177, 9] on input "MAT-A-22023-03" at bounding box center [160, 10] width 120 height 20
paste input "90-01"
type input "MAT-A-22090-01"
click at [231, 9] on icon at bounding box center [231, 10] width 8 height 12
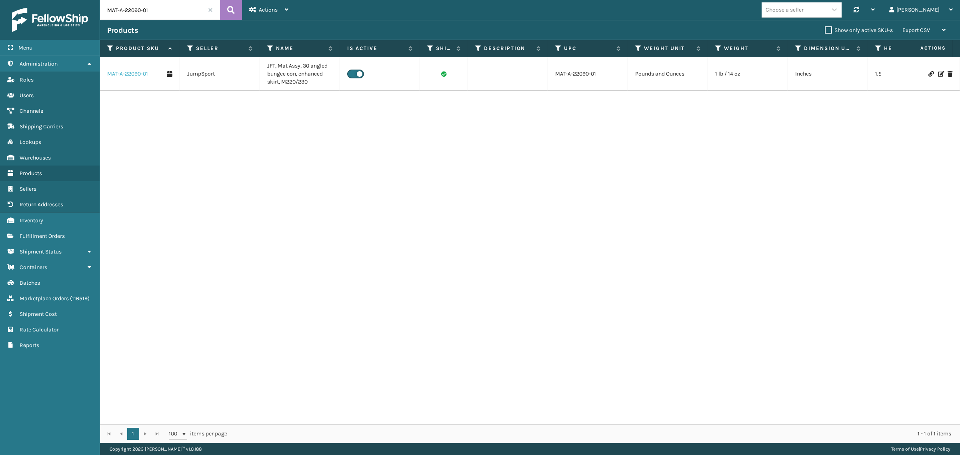
click at [119, 74] on link "MAT-A-22090-01" at bounding box center [127, 74] width 41 height 8
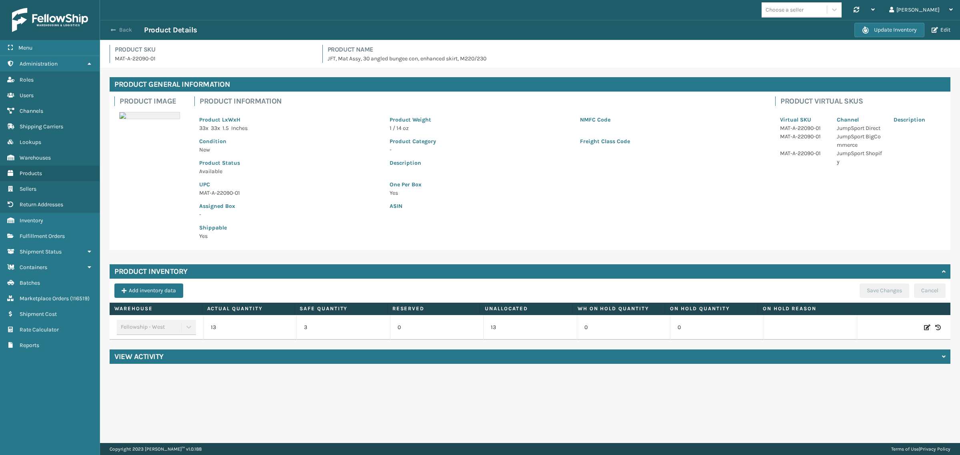
click at [126, 28] on button "Back" at bounding box center [125, 29] width 37 height 7
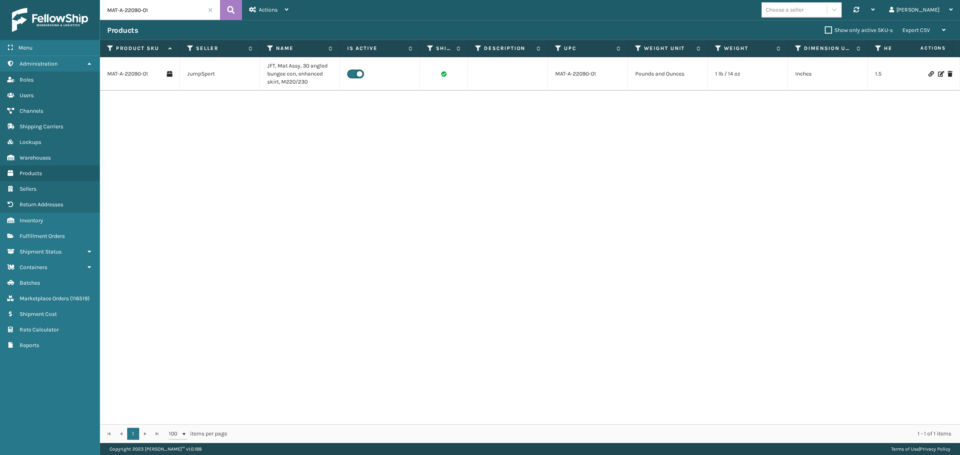
click at [159, 11] on input "MAT-A-22090-01" at bounding box center [160, 10] width 120 height 20
paste input "2-00"
click at [233, 10] on icon at bounding box center [231, 10] width 8 height 12
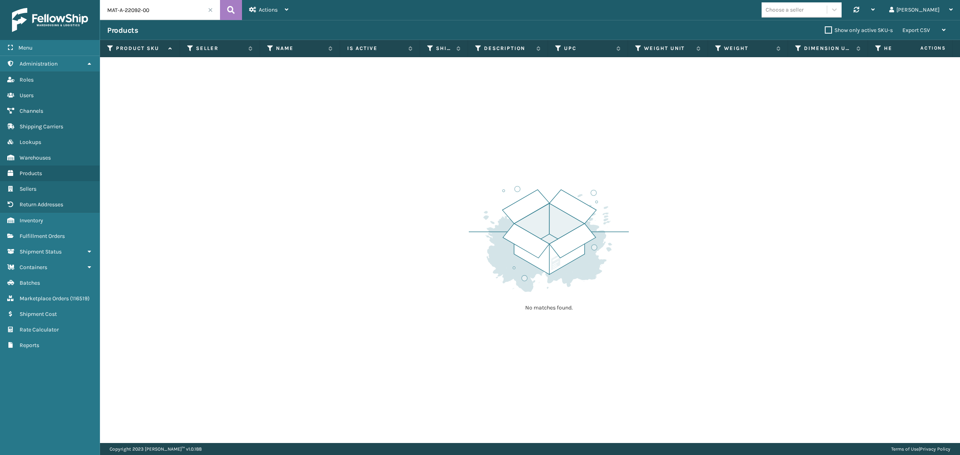
click at [172, 7] on input "MAT-A-22092-00" at bounding box center [160, 10] width 120 height 20
paste input "SLE-K-10795-01"
type input "SLE-K-10795-01"
click at [230, 9] on icon at bounding box center [231, 10] width 8 height 12
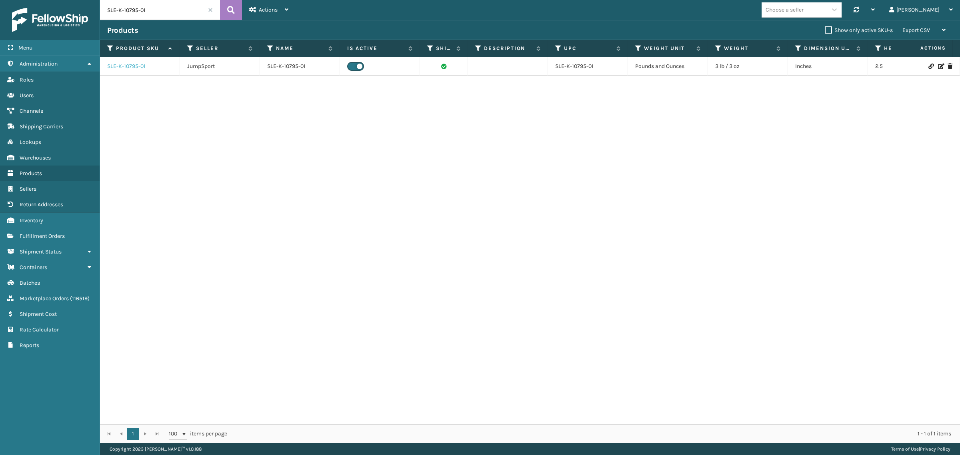
click at [136, 64] on link "SLE-K-10795-01" at bounding box center [126, 66] width 38 height 8
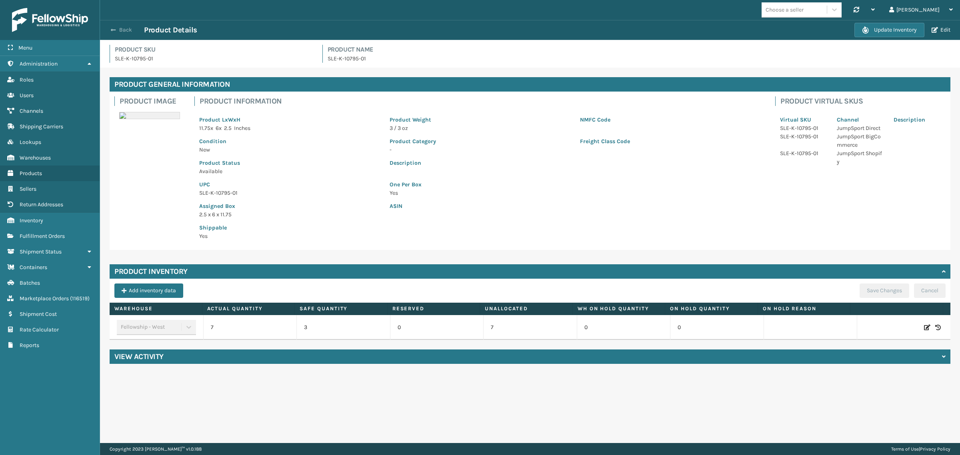
click at [117, 31] on button "Back" at bounding box center [125, 29] width 37 height 7
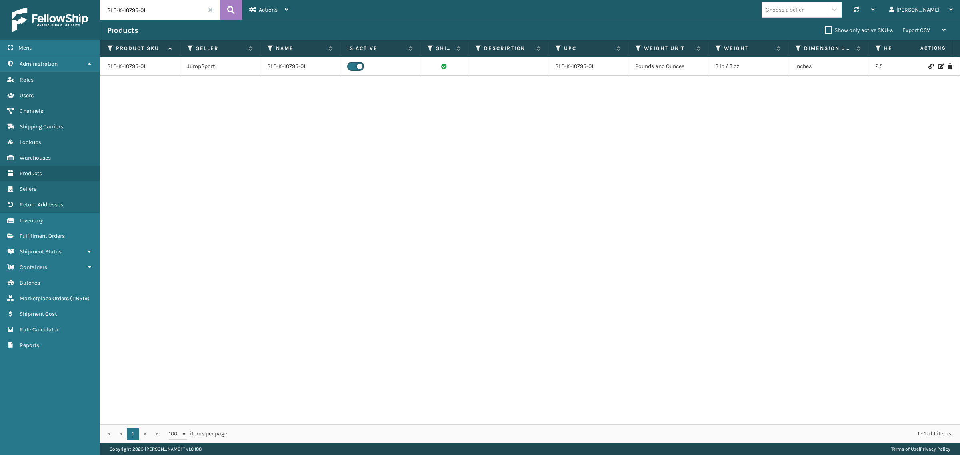
click at [169, 9] on input "SLE-K-10795-01" at bounding box center [160, 10] width 120 height 20
paste input "913"
type input "SLE-K-10913-01"
click at [229, 8] on icon at bounding box center [231, 10] width 8 height 12
click at [137, 64] on link "SLE-K-10913-01" at bounding box center [126, 66] width 38 height 8
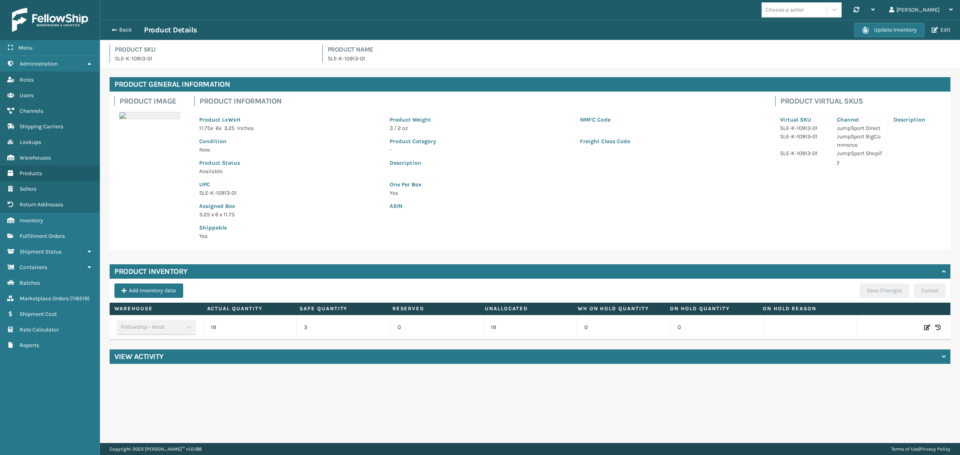
click at [184, 359] on div "View Activity" at bounding box center [530, 357] width 841 height 14
click at [120, 29] on button "Back" at bounding box center [125, 29] width 37 height 7
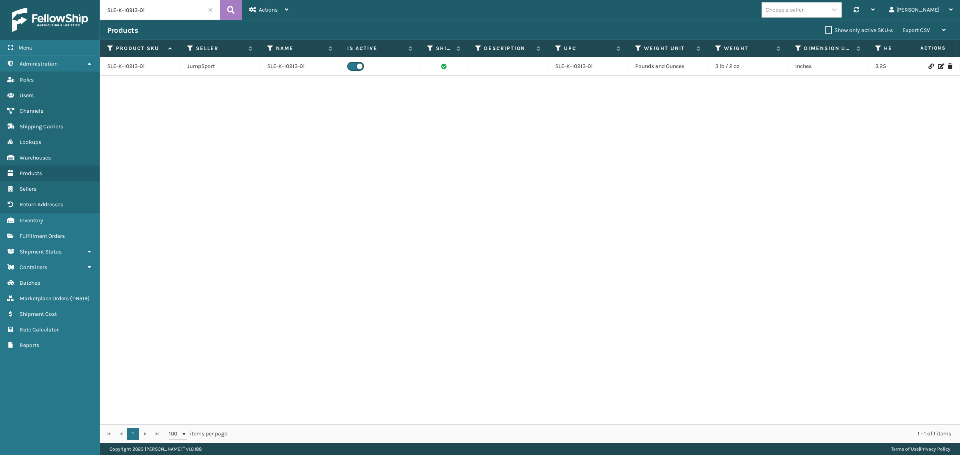
click at [161, 10] on input "SLE-K-10913-01" at bounding box center [160, 10] width 120 height 20
paste input "1399A"
type input "SLE-K-11399A"
click at [230, 7] on icon at bounding box center [231, 10] width 8 height 12
click at [122, 62] on link "SLE-K-11399A" at bounding box center [124, 66] width 34 height 8
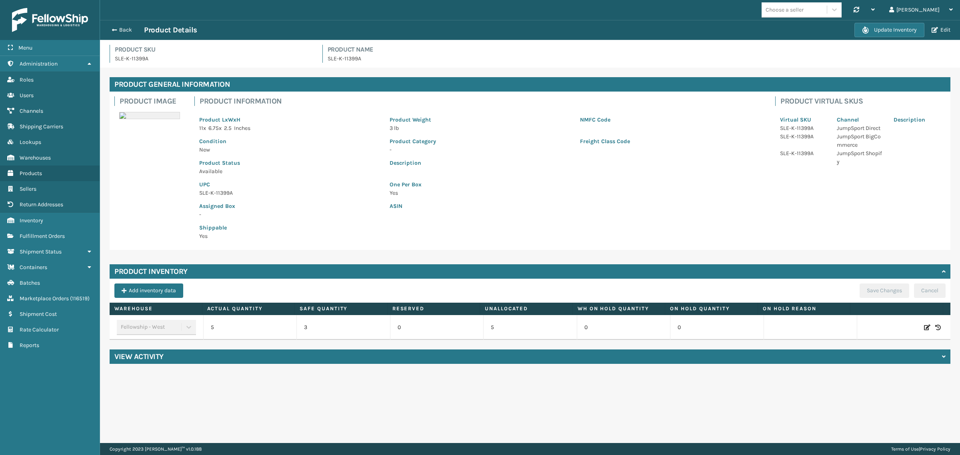
click at [157, 359] on h4 "View Activity" at bounding box center [138, 357] width 49 height 10
click at [127, 30] on button "Back" at bounding box center [125, 29] width 37 height 7
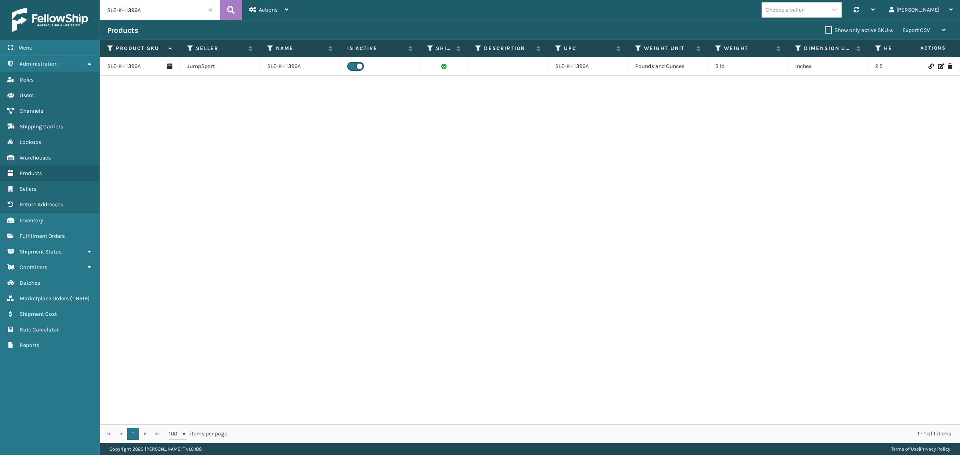
click at [154, 15] on input "SLE-K-11399A" at bounding box center [160, 10] width 120 height 20
paste input "608-02"
type input "SLE-K-11608-02"
click at [231, 8] on icon at bounding box center [231, 10] width 8 height 12
click at [126, 62] on link "SLE-K-11608-02" at bounding box center [126, 66] width 39 height 8
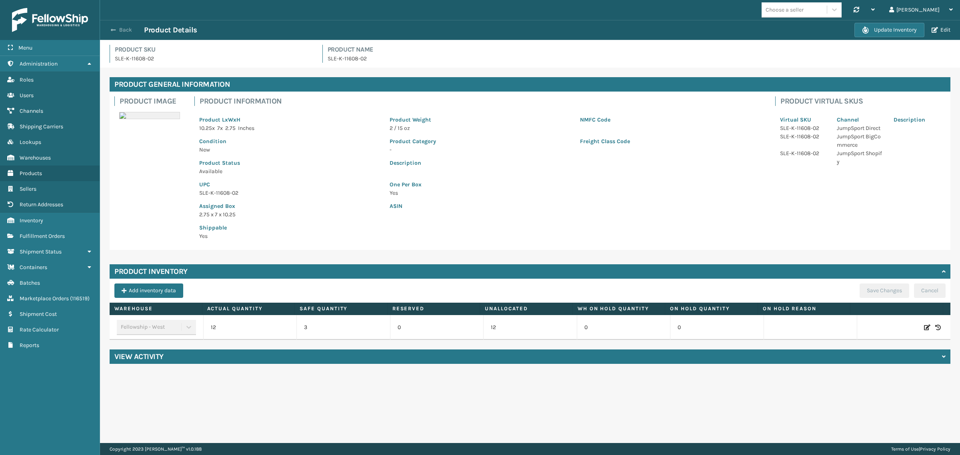
click at [119, 28] on button "Back" at bounding box center [125, 29] width 37 height 7
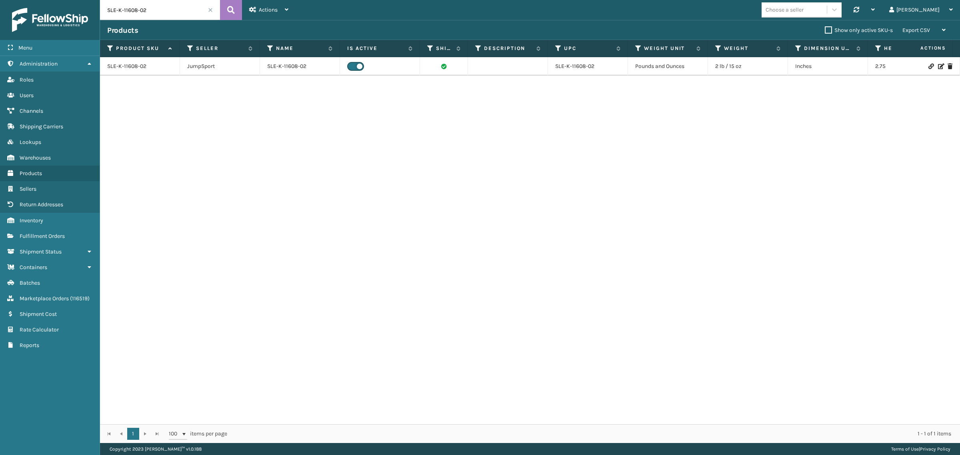
click at [170, 10] on input "SLE-K-11608-02" at bounding box center [160, 10] width 120 height 20
paste input "MAT-A-11665-14"
click at [233, 9] on icon at bounding box center [231, 10] width 8 height 12
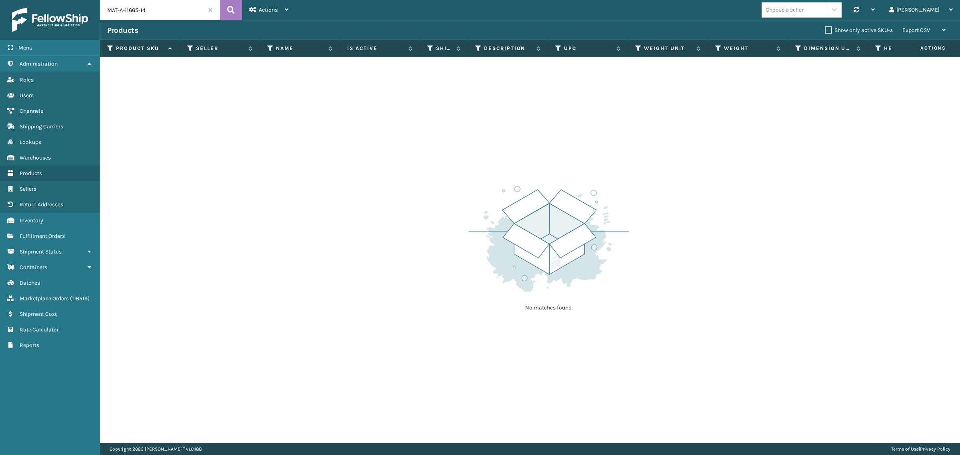
click at [196, 8] on input "MAT-A-11665-14" at bounding box center [160, 10] width 120 height 20
paste input "20606-15"
click at [234, 10] on icon at bounding box center [231, 10] width 8 height 12
click at [174, 10] on input "MAT-A-20606-15" at bounding box center [160, 10] width 120 height 20
paste input "746-17"
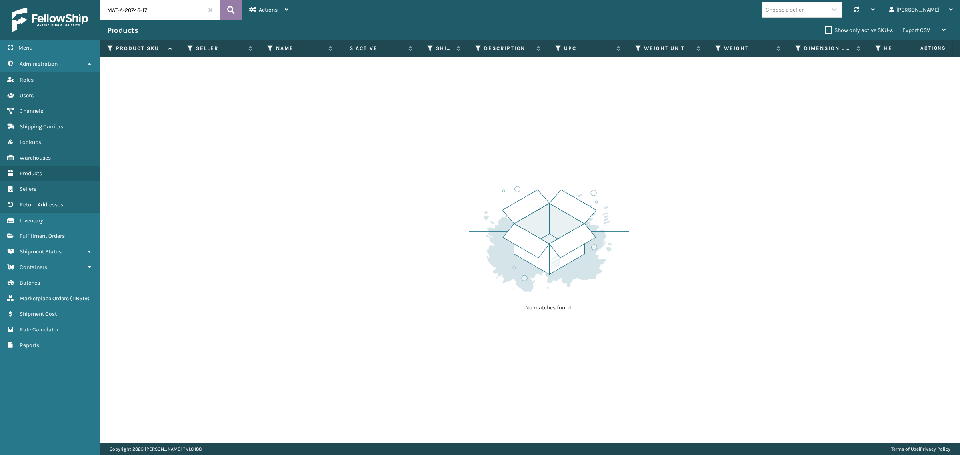
click at [233, 9] on icon at bounding box center [231, 10] width 8 height 12
click at [167, 11] on input "MAT-A-20746-17" at bounding box center [160, 10] width 120 height 20
paste input "2023-03"
click at [238, 5] on button at bounding box center [231, 10] width 22 height 20
click at [178, 12] on input "MAT-A-22023-03" at bounding box center [160, 10] width 120 height 20
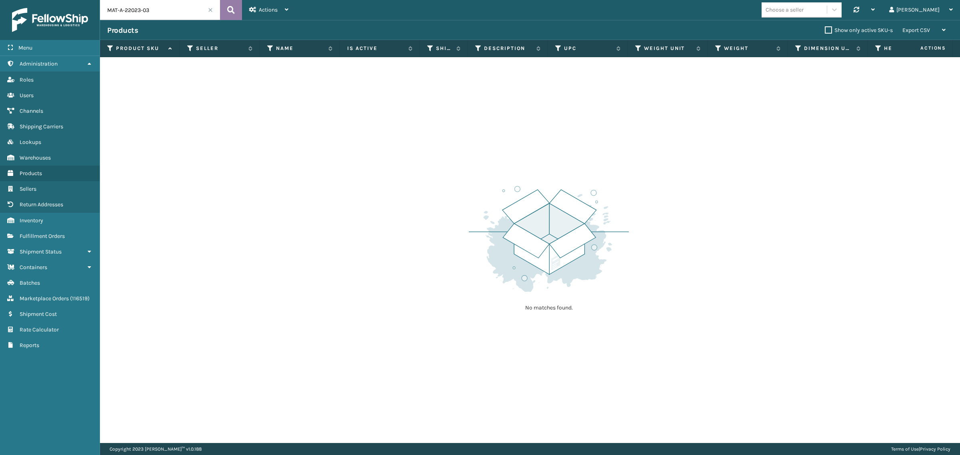
paste input "92-00"
type input "MAT-A-22092-00"
click at [229, 12] on icon at bounding box center [231, 10] width 8 height 12
